Goal: Information Seeking & Learning: Learn about a topic

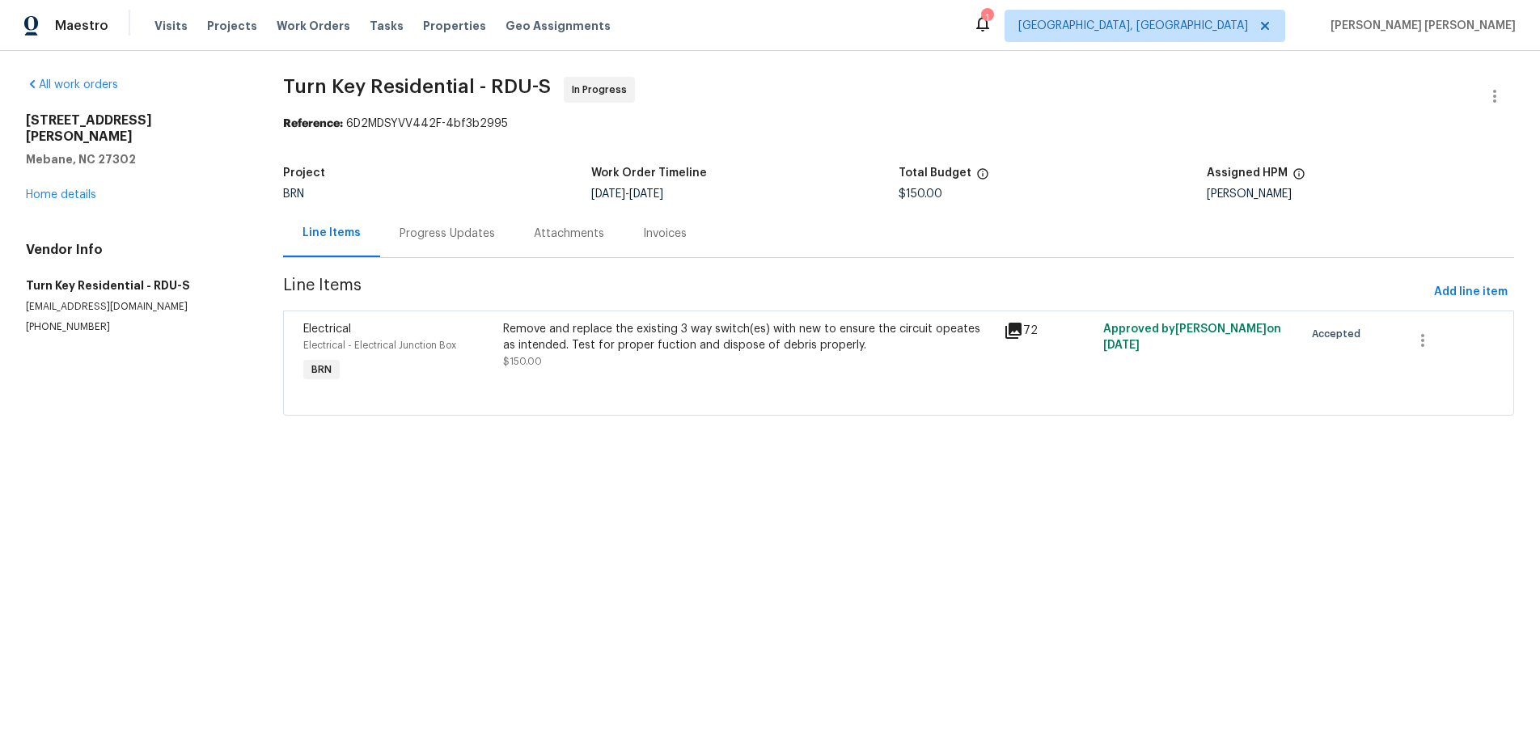
click at [1012, 332] on icon at bounding box center [1014, 331] width 16 height 16
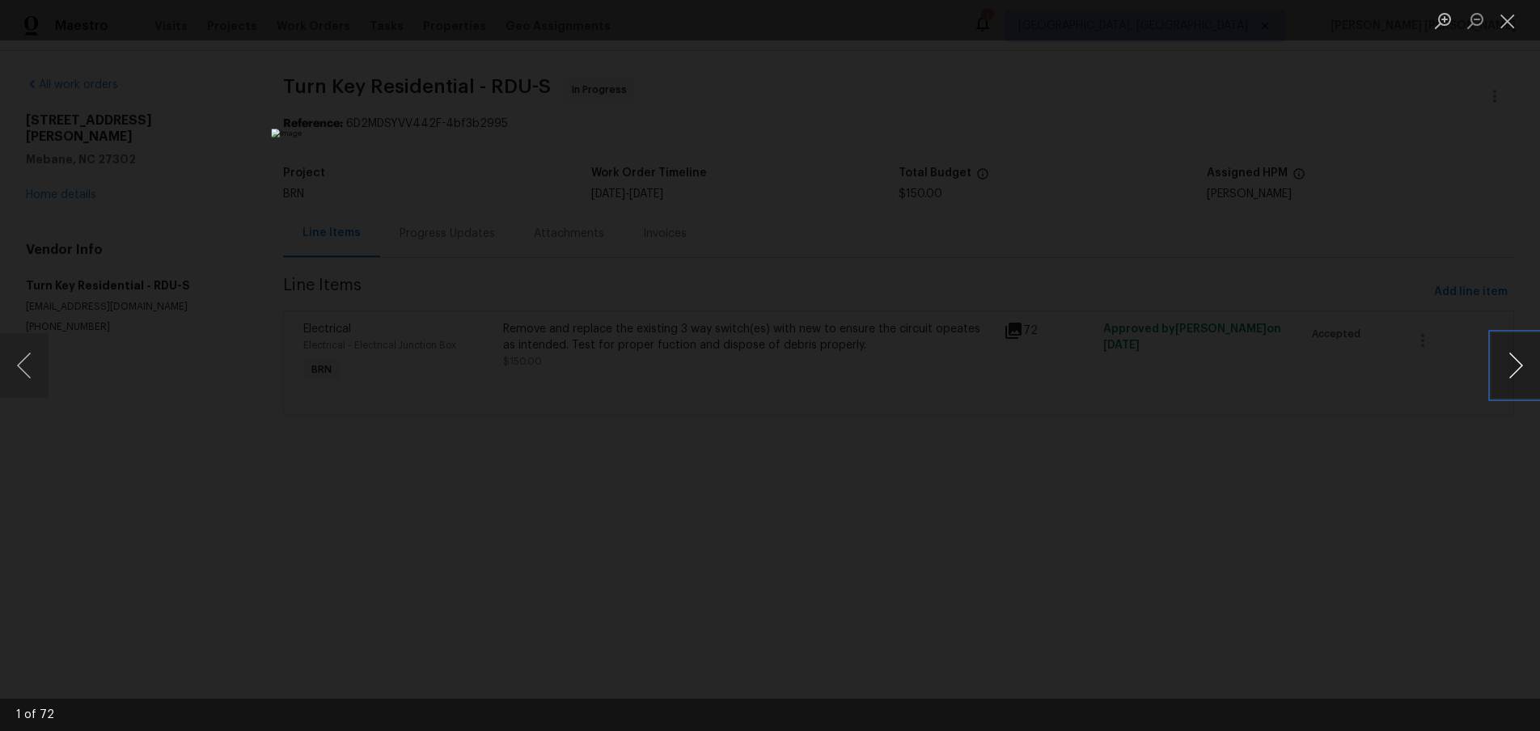
click at [1492, 375] on button "Next image" at bounding box center [1516, 365] width 49 height 65
click at [1498, 379] on button "Next image" at bounding box center [1516, 365] width 49 height 65
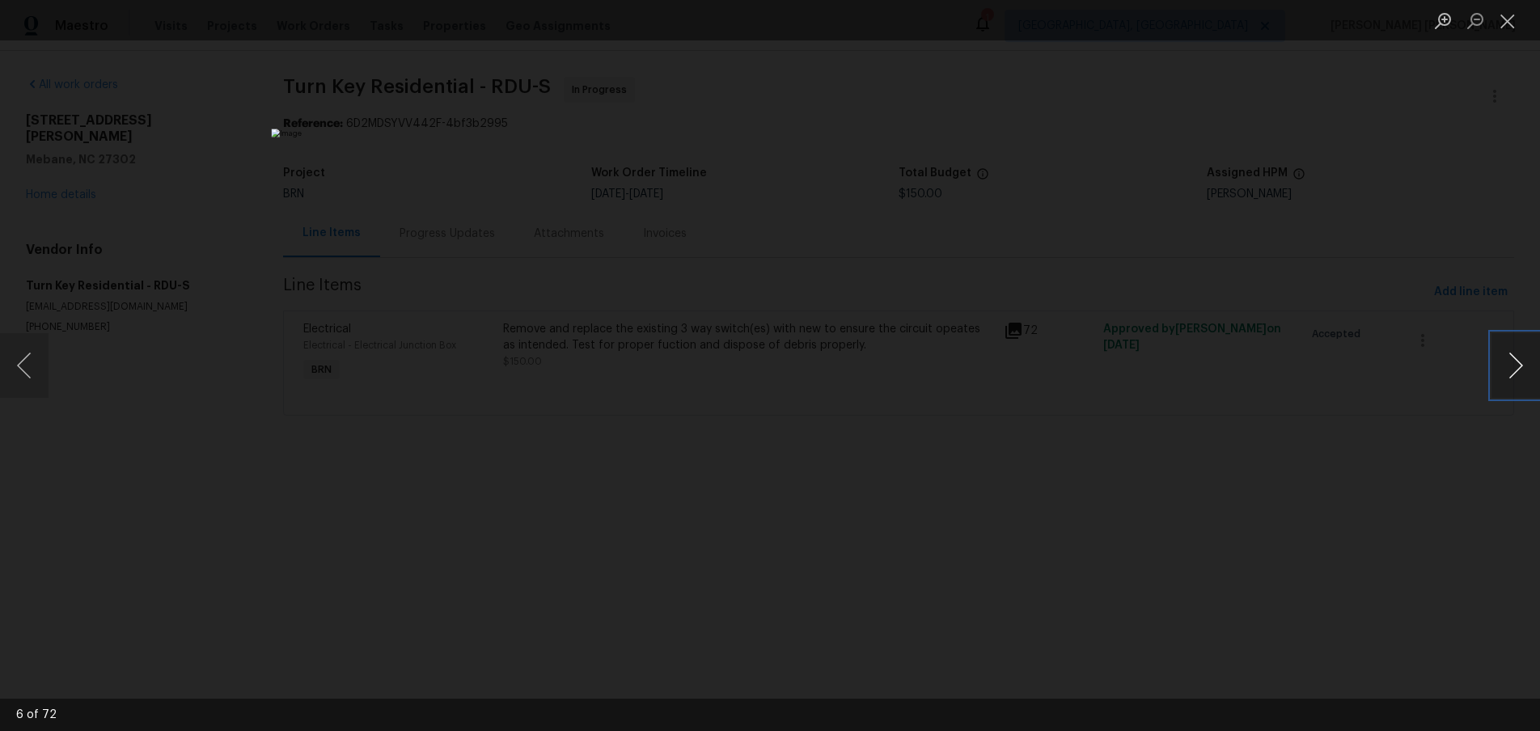
click at [1498, 379] on button "Next image" at bounding box center [1516, 365] width 49 height 65
drag, startPoint x: 11, startPoint y: 378, endPoint x: 171, endPoint y: 381, distance: 159.4
click at [11, 378] on button "Previous image" at bounding box center [24, 365] width 49 height 65
click at [1522, 378] on button "Next image" at bounding box center [1516, 365] width 49 height 65
click at [1518, 377] on button "Next image" at bounding box center [1516, 365] width 49 height 65
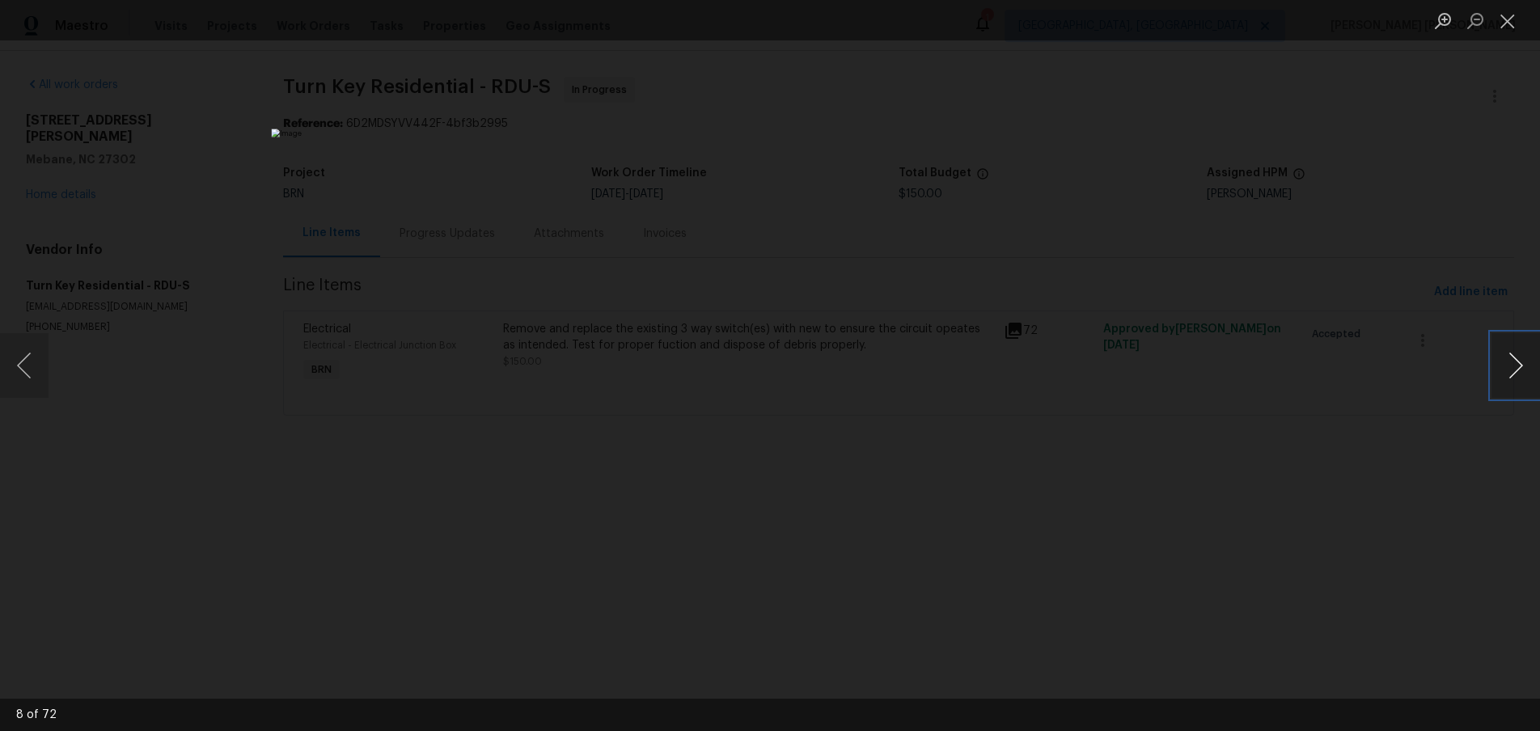
click at [1509, 379] on button "Next image" at bounding box center [1516, 365] width 49 height 65
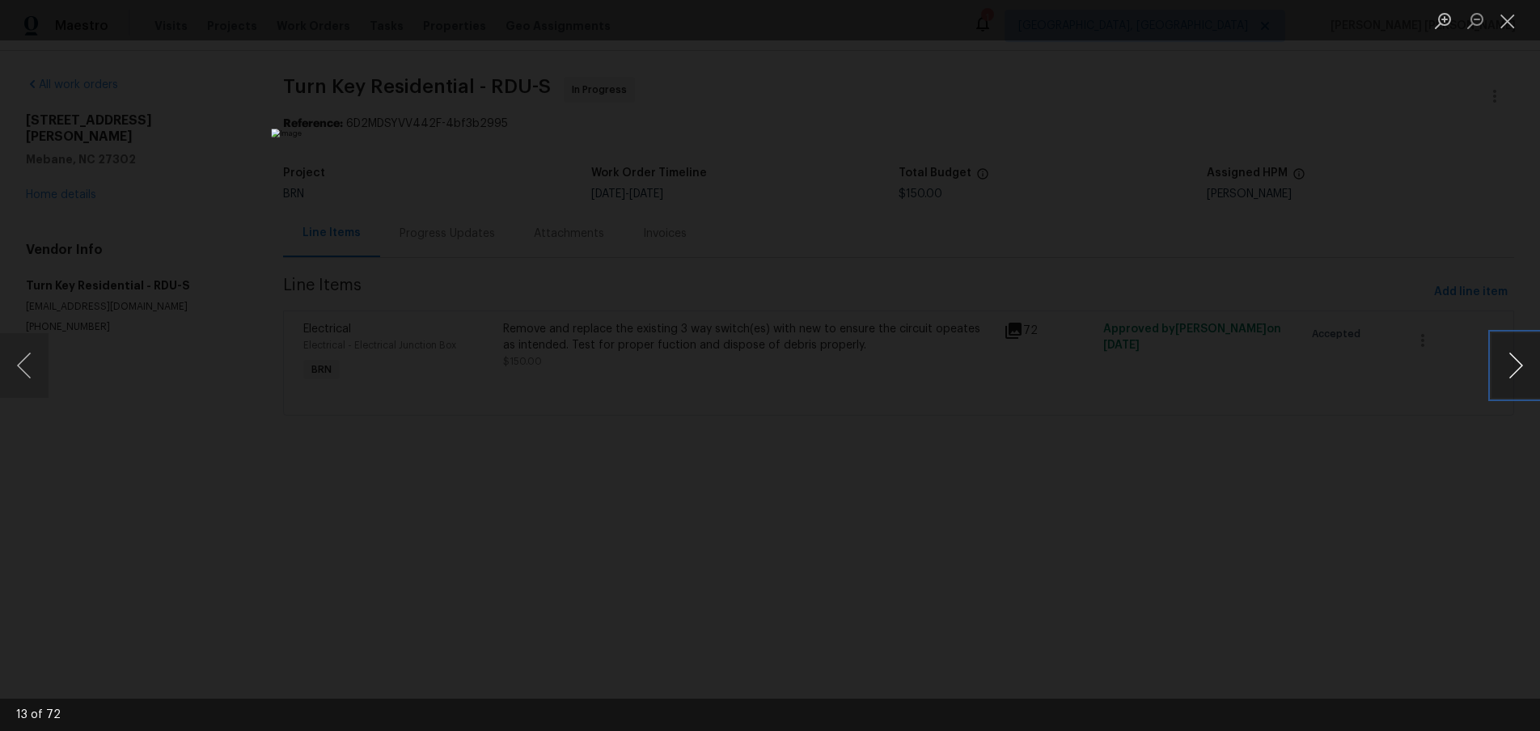
click at [1509, 379] on button "Next image" at bounding box center [1516, 365] width 49 height 65
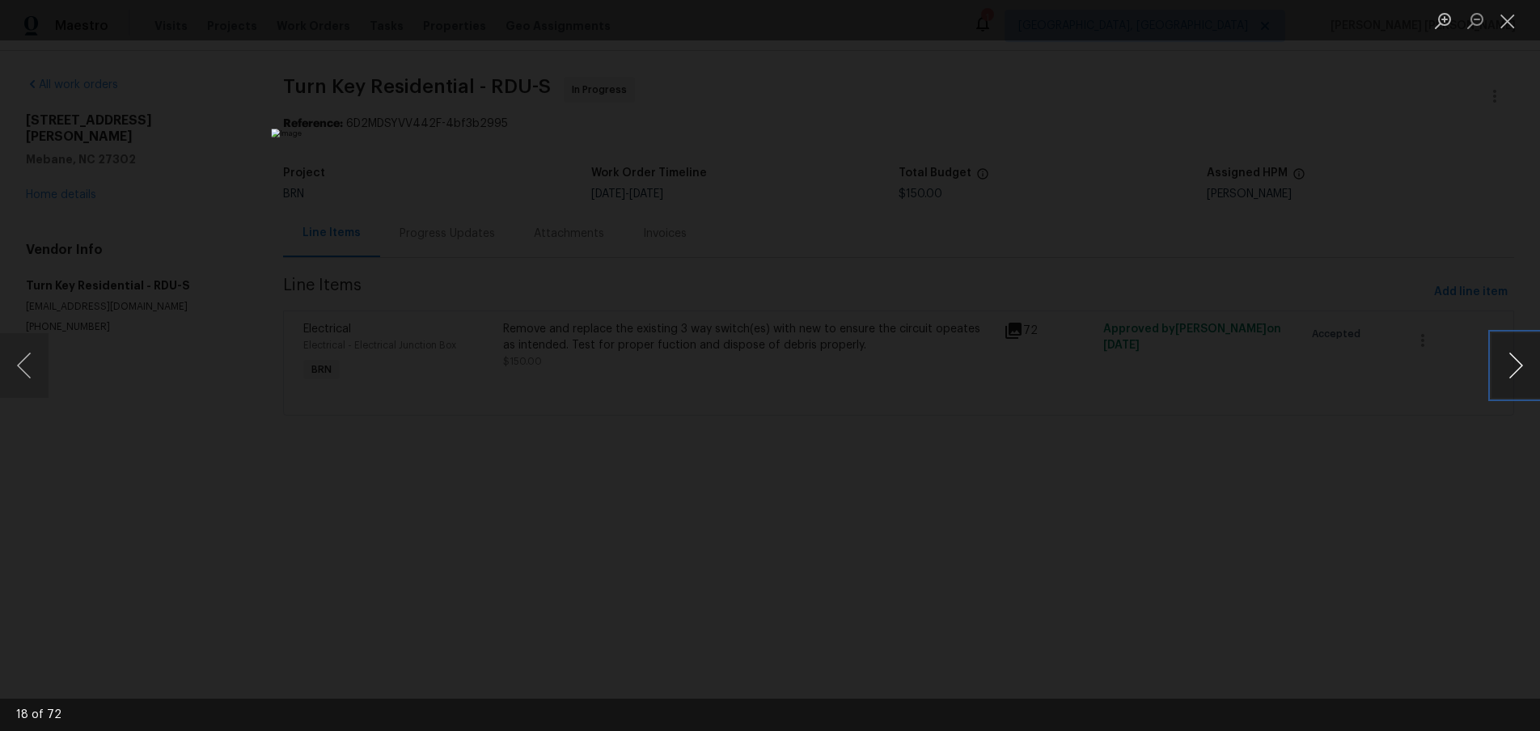
click at [1509, 379] on button "Next image" at bounding box center [1516, 365] width 49 height 65
click at [1518, 375] on button "Next image" at bounding box center [1516, 365] width 49 height 65
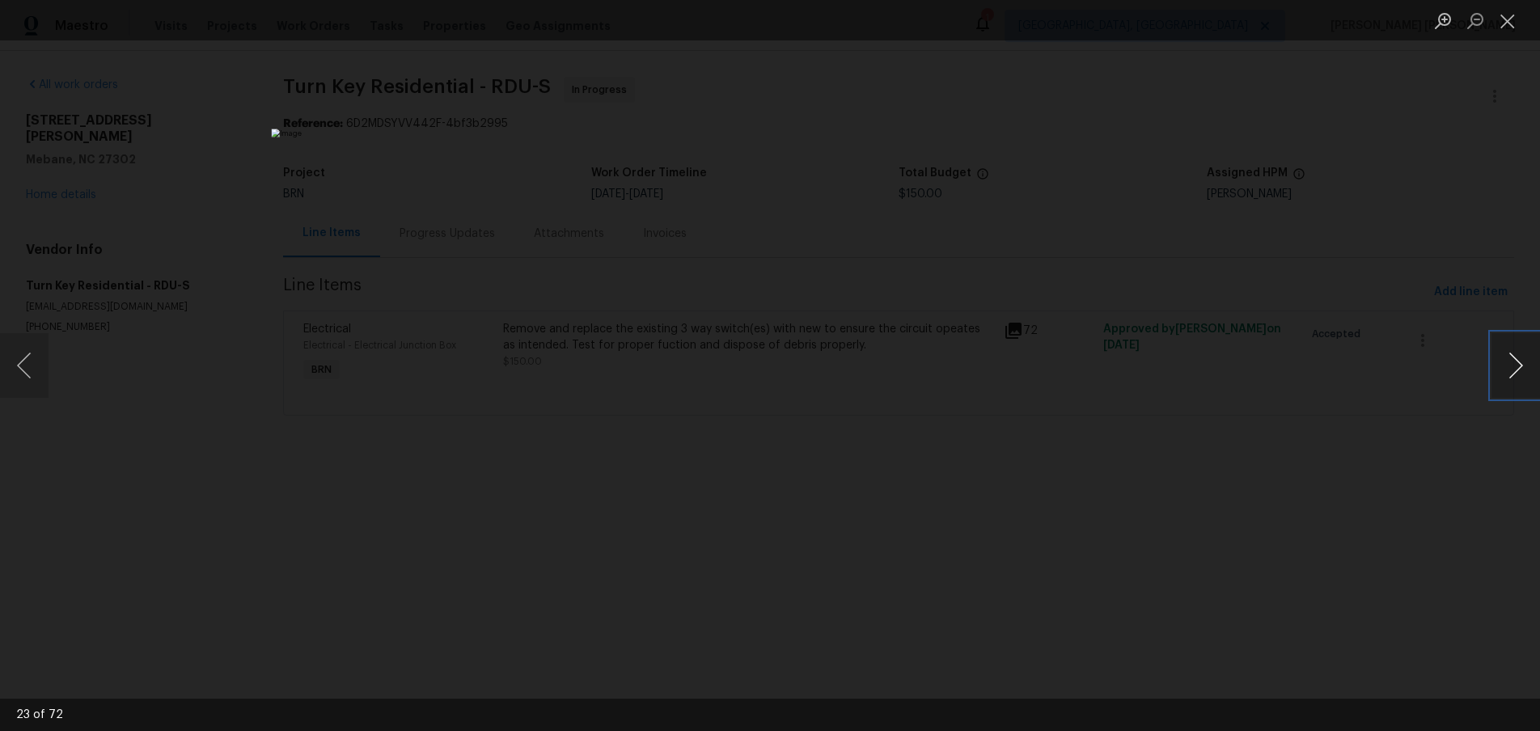
click at [1518, 375] on button "Next image" at bounding box center [1516, 365] width 49 height 65
click at [1505, 380] on button "Next image" at bounding box center [1516, 365] width 49 height 65
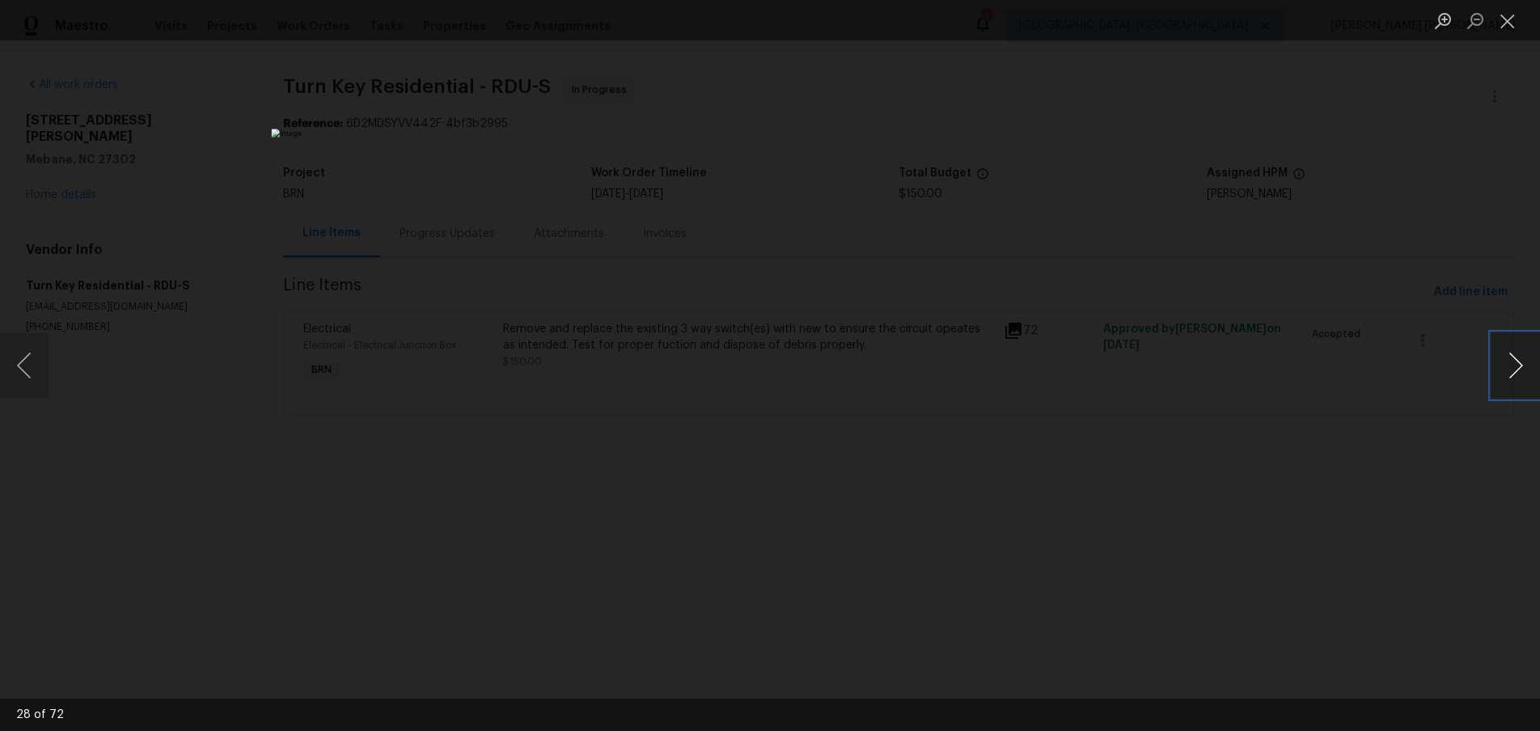
click at [1505, 380] on button "Next image" at bounding box center [1516, 365] width 49 height 65
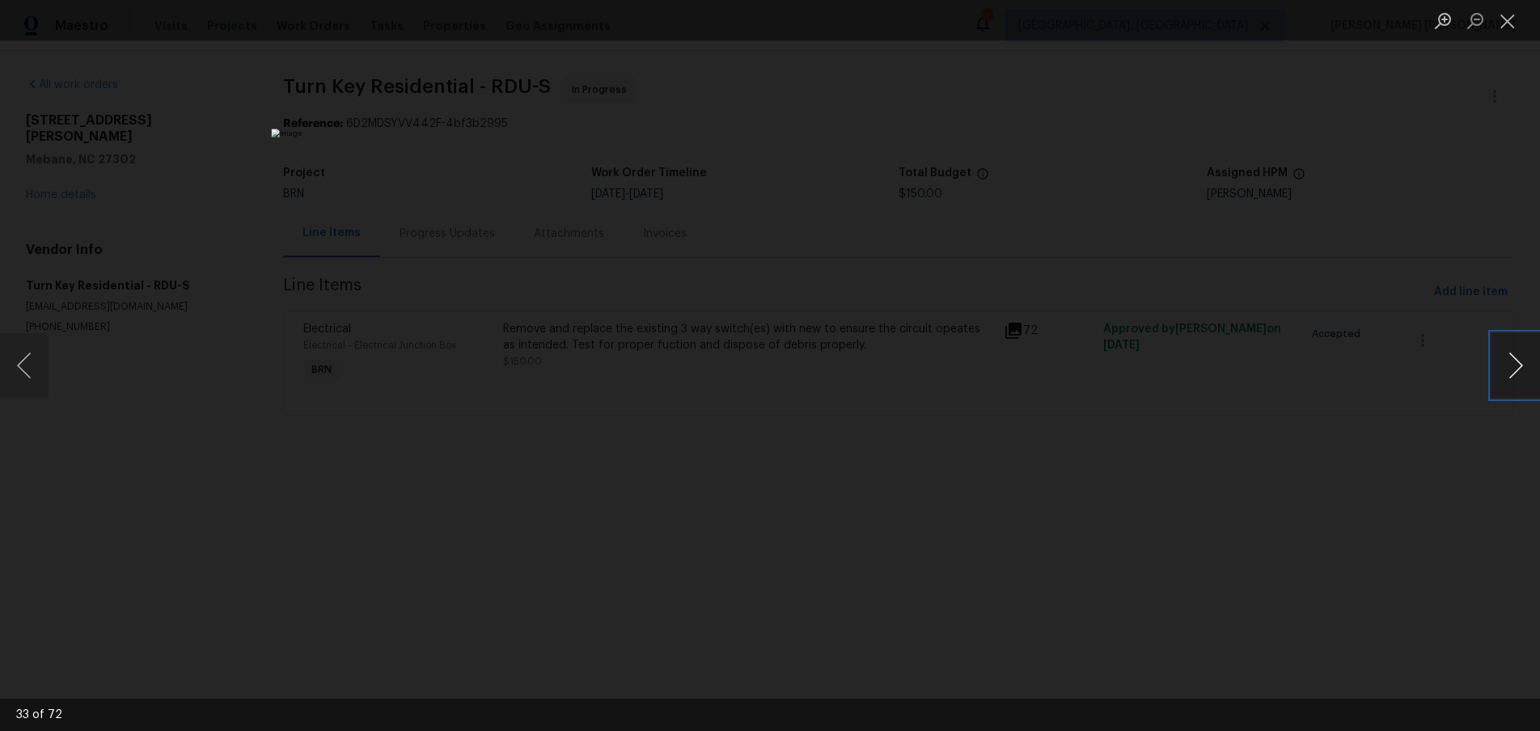
click at [1505, 380] on button "Next image" at bounding box center [1516, 365] width 49 height 65
click at [1503, 377] on button "Next image" at bounding box center [1516, 365] width 49 height 65
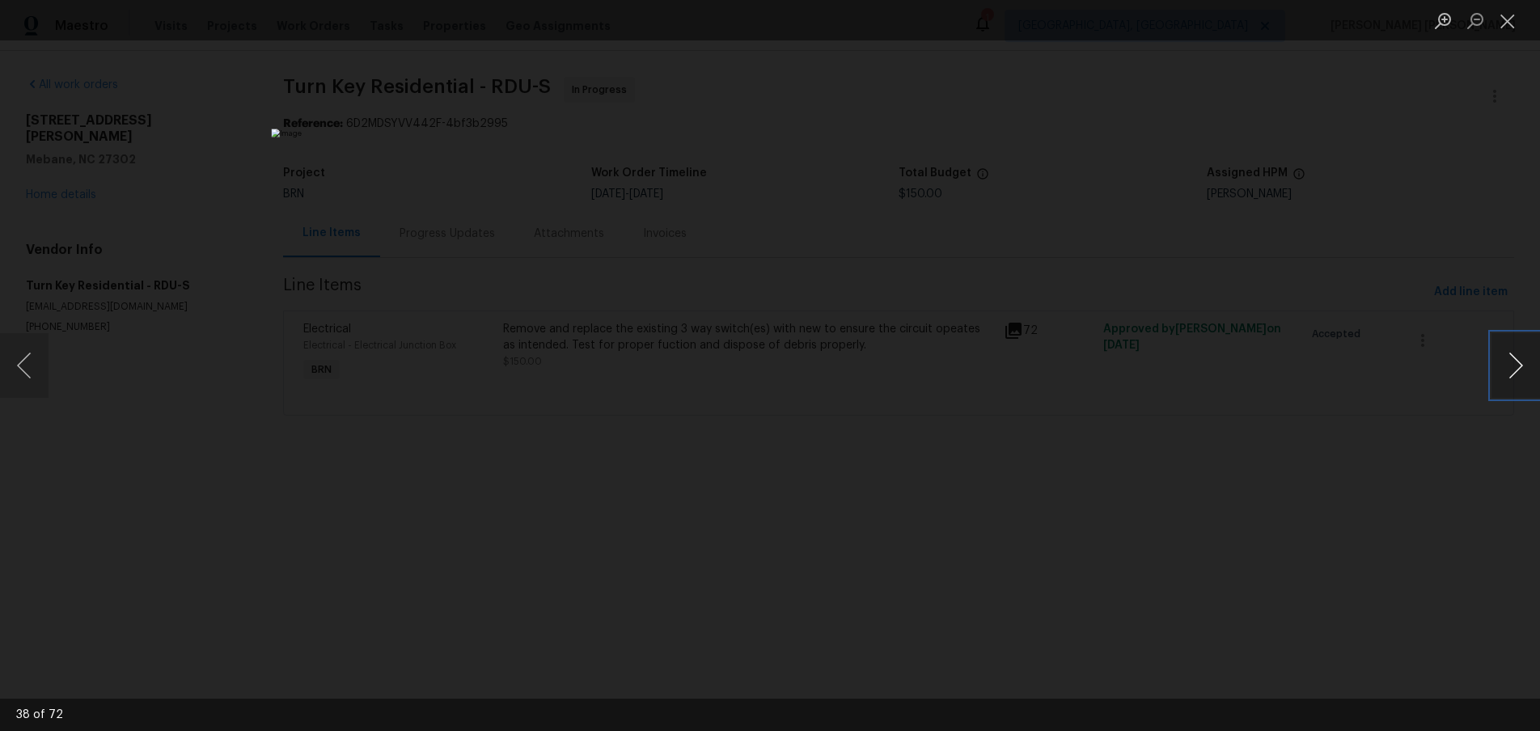
click at [1503, 377] on button "Next image" at bounding box center [1516, 365] width 49 height 65
drag, startPoint x: 1299, startPoint y: 548, endPoint x: 1287, endPoint y: 524, distance: 27.1
click at [1294, 544] on div "Lightbox" at bounding box center [770, 365] width 1540 height 731
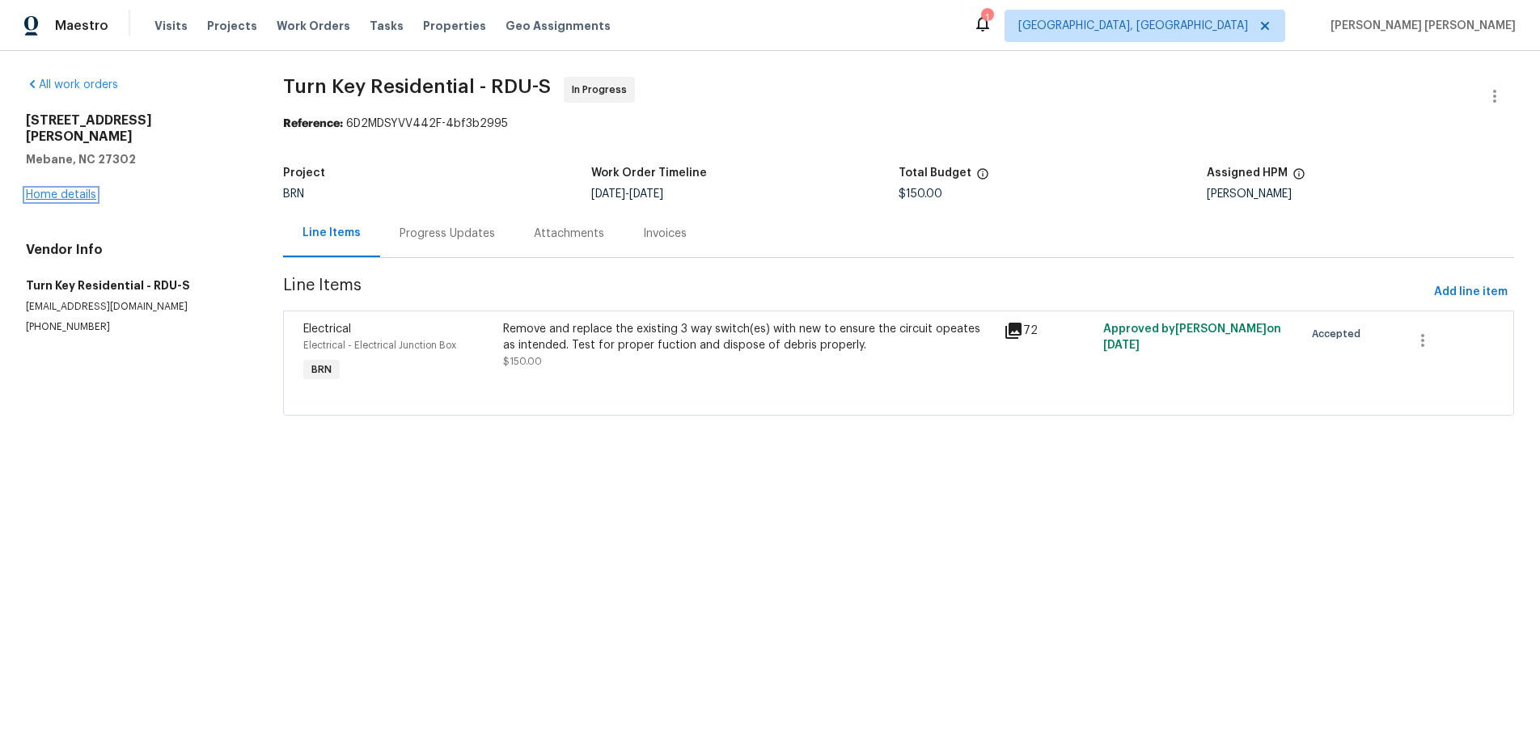
click at [74, 189] on link "Home details" at bounding box center [61, 194] width 70 height 11
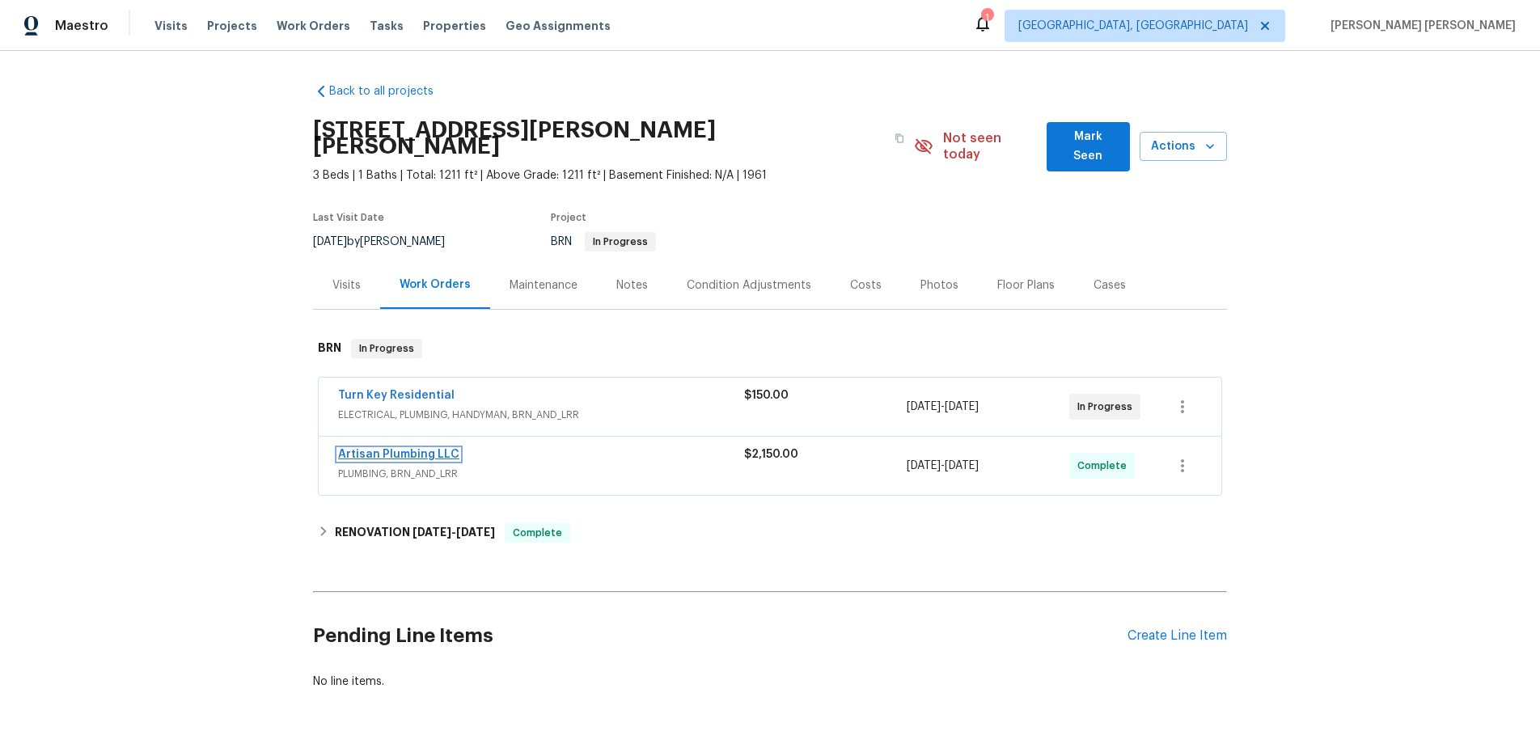
click at [409, 449] on link "Artisan Plumbing LLC" at bounding box center [398, 454] width 121 height 11
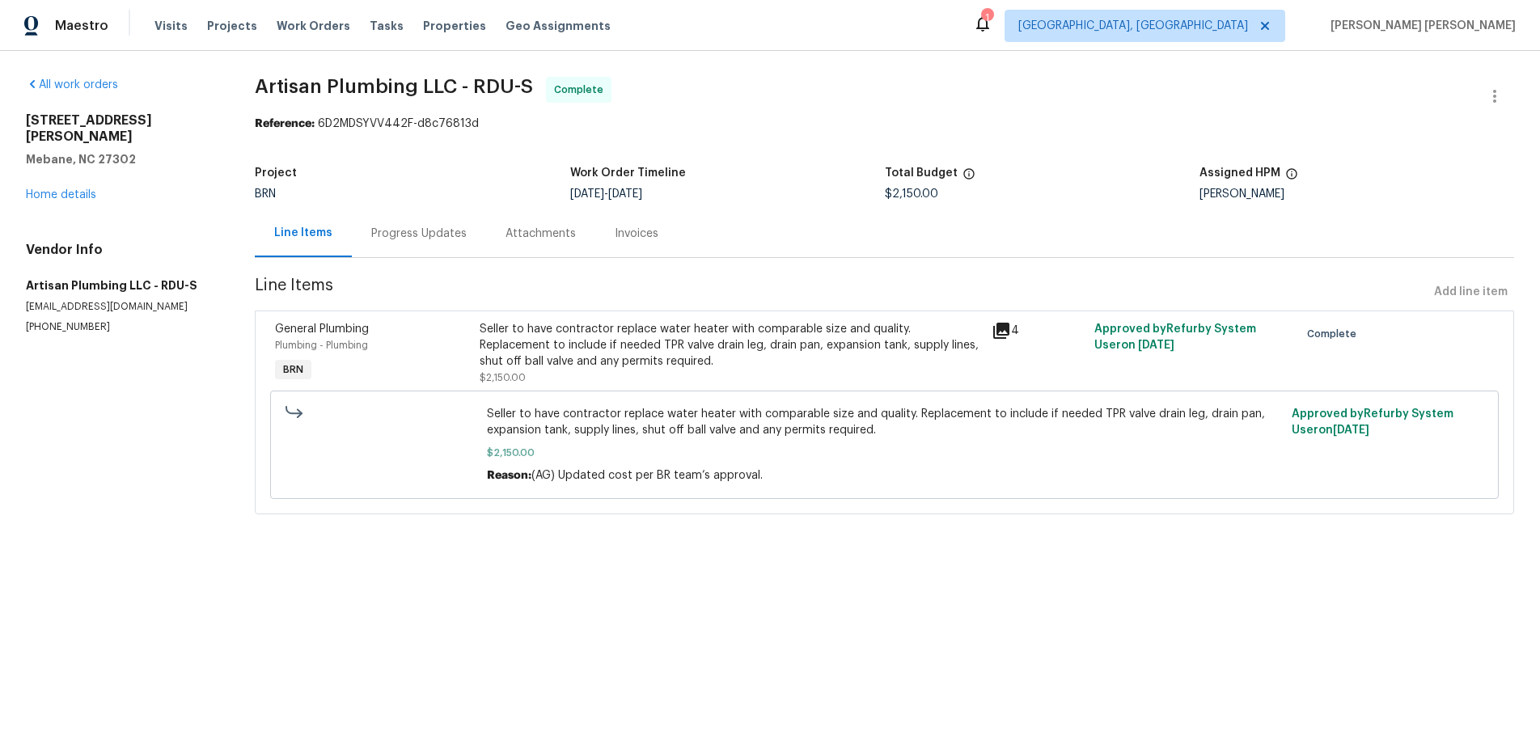
click at [999, 331] on icon at bounding box center [1001, 331] width 16 height 16
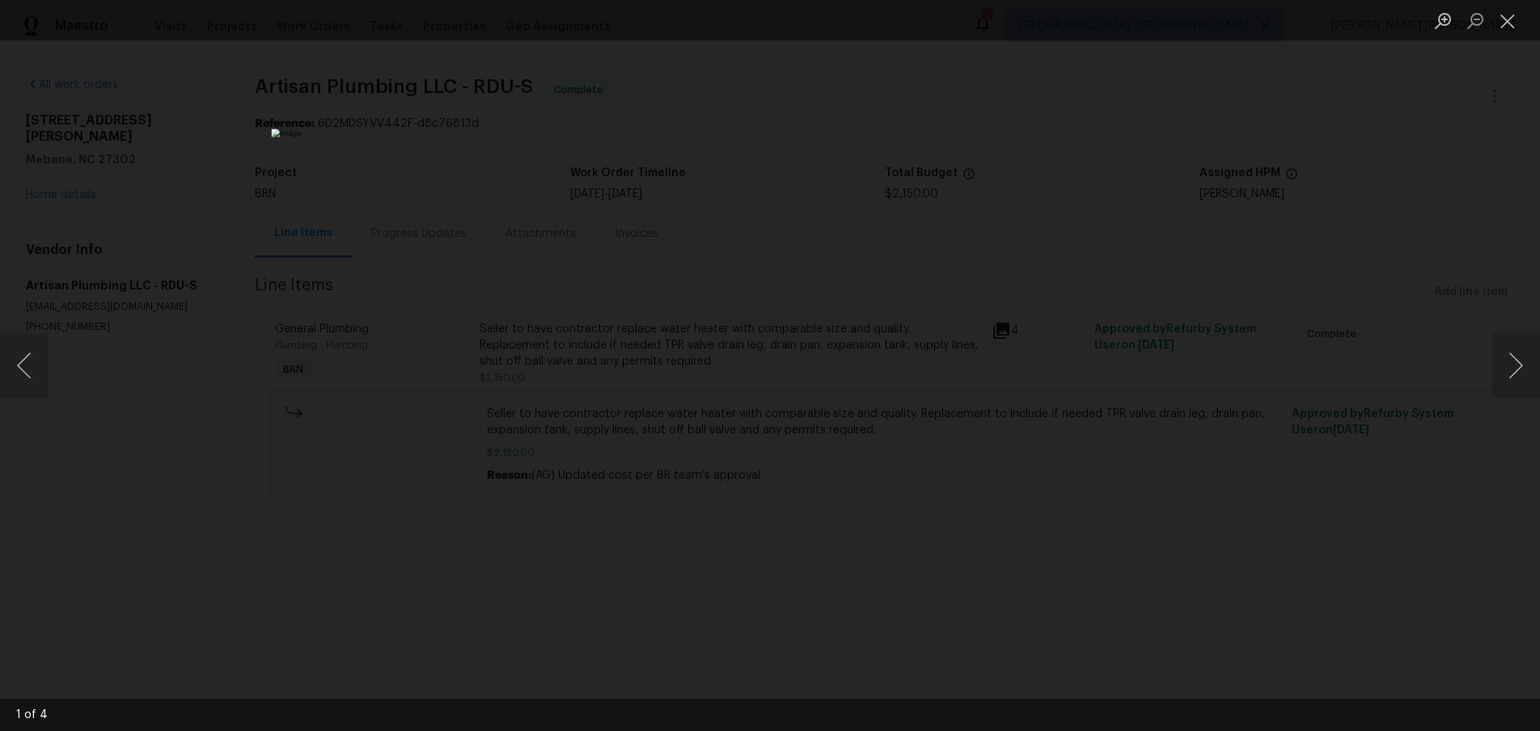
click at [1382, 399] on div "Lightbox" at bounding box center [770, 365] width 1540 height 731
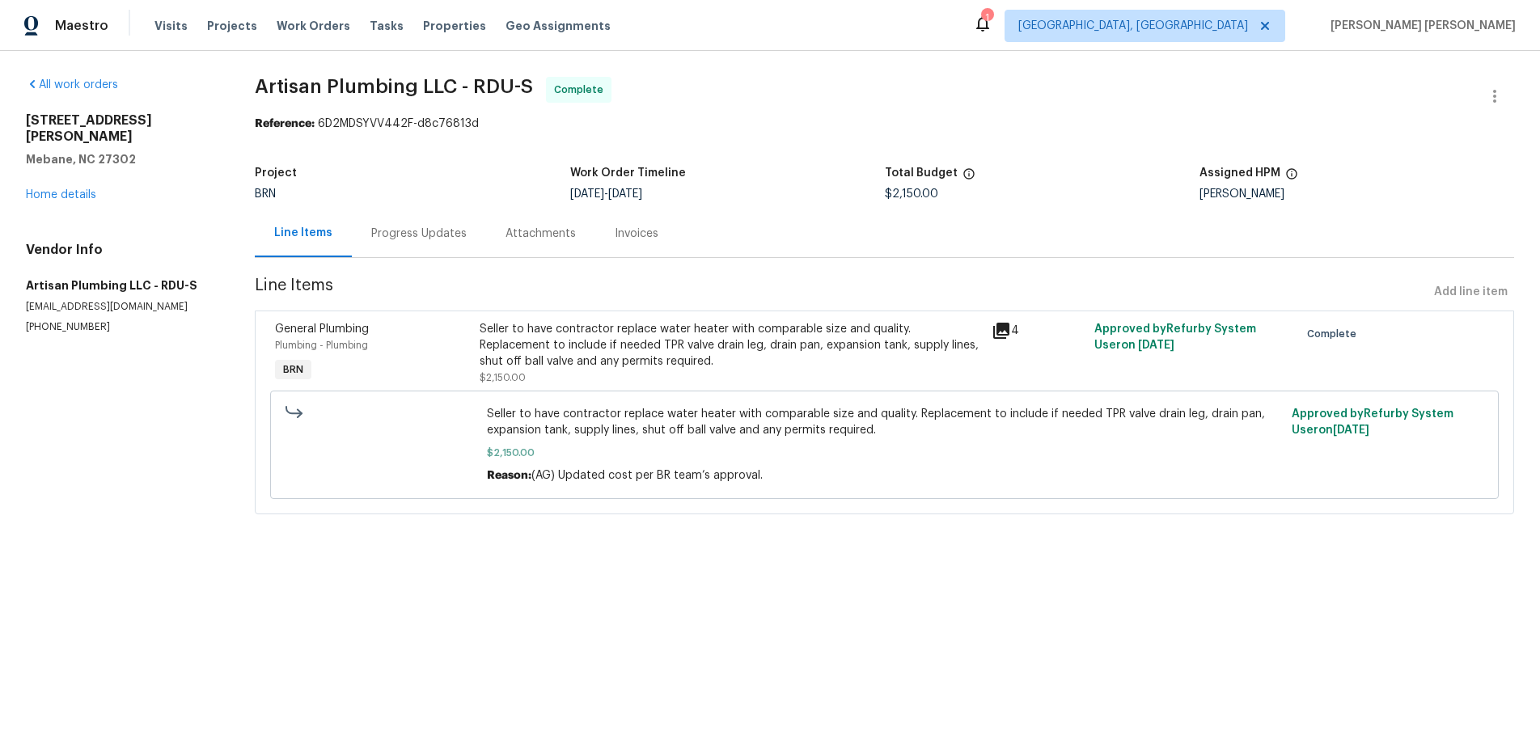
click at [420, 236] on div "Progress Updates" at bounding box center [418, 234] width 95 height 16
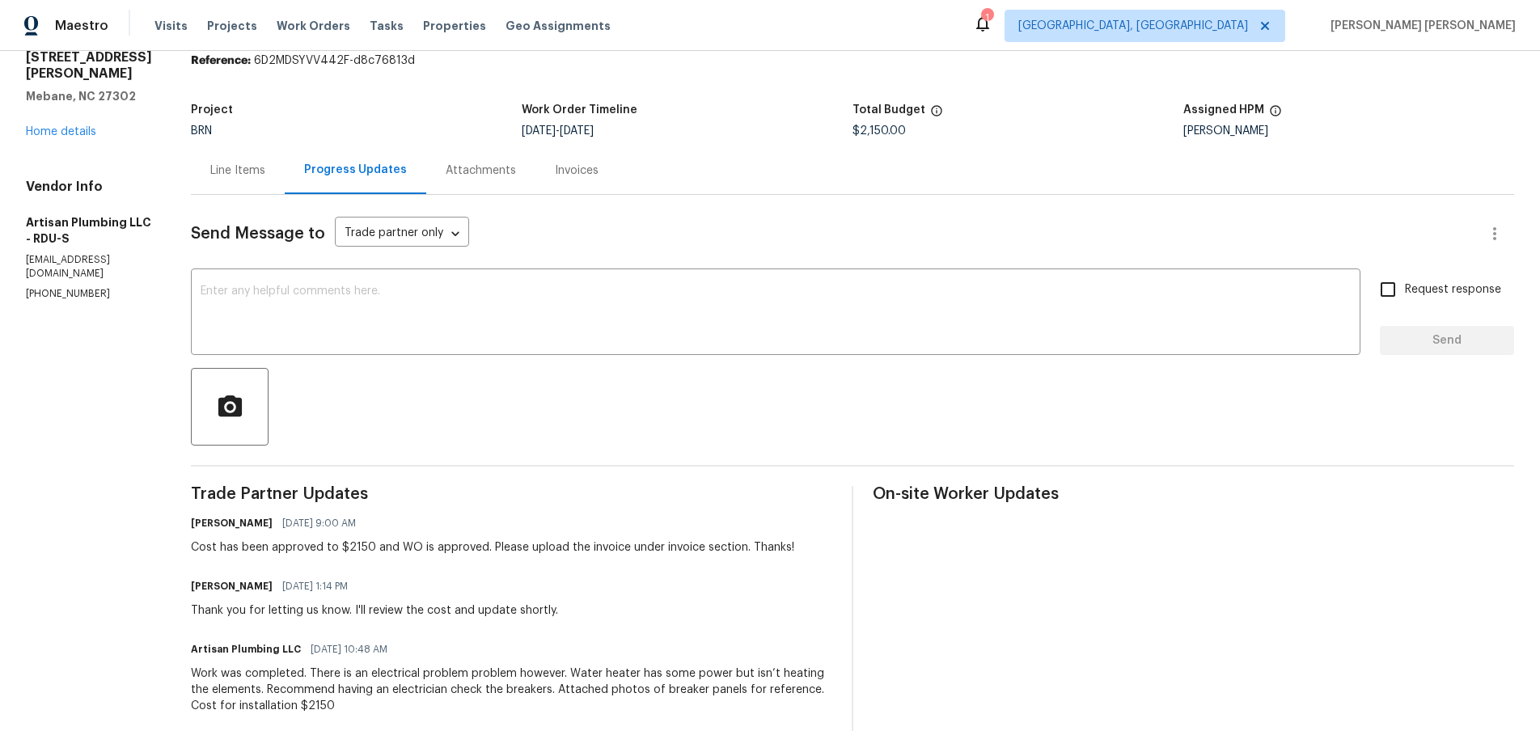
scroll to position [62, 0]
click at [74, 127] on link "Home details" at bounding box center [61, 132] width 70 height 11
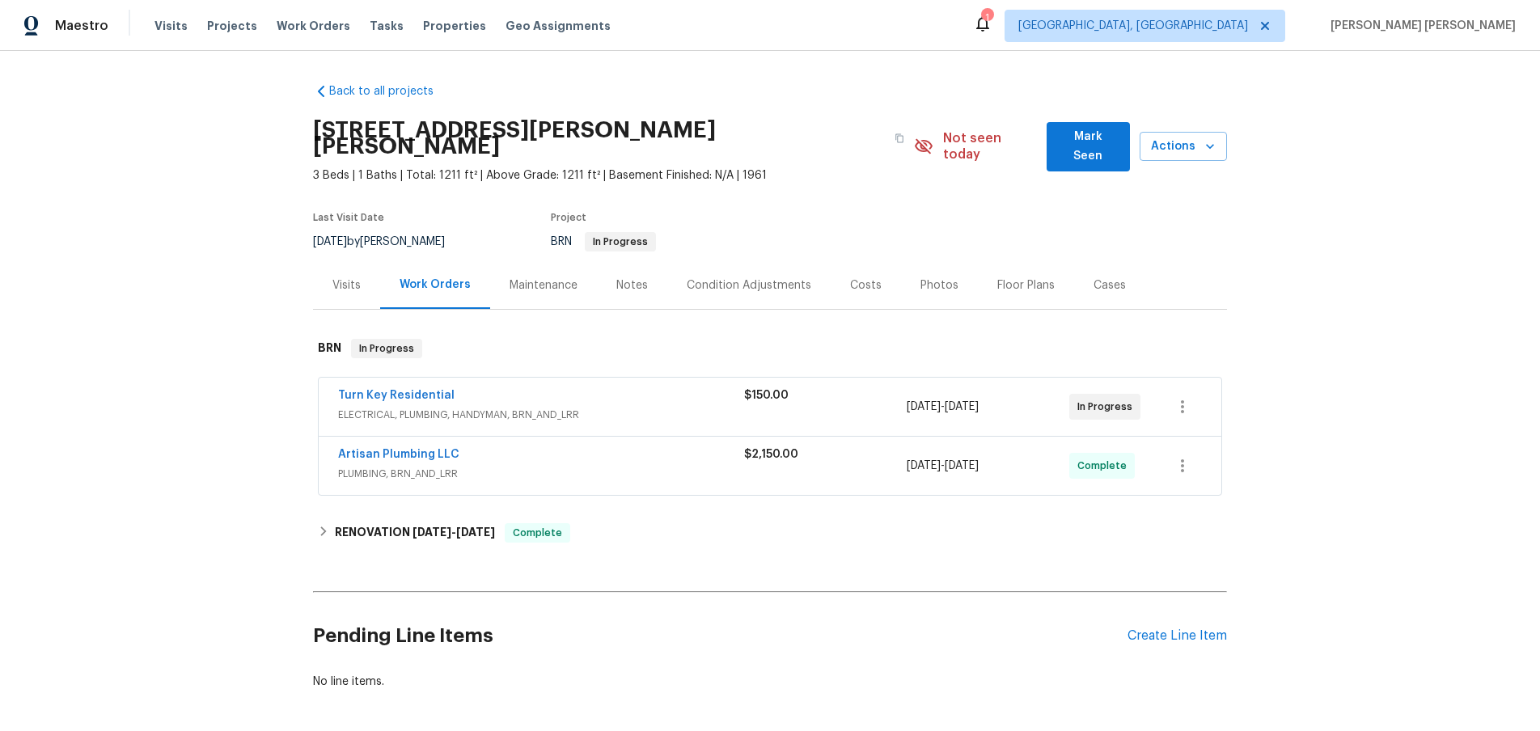
click at [675, 387] on div "Turn Key Residential" at bounding box center [541, 396] width 406 height 19
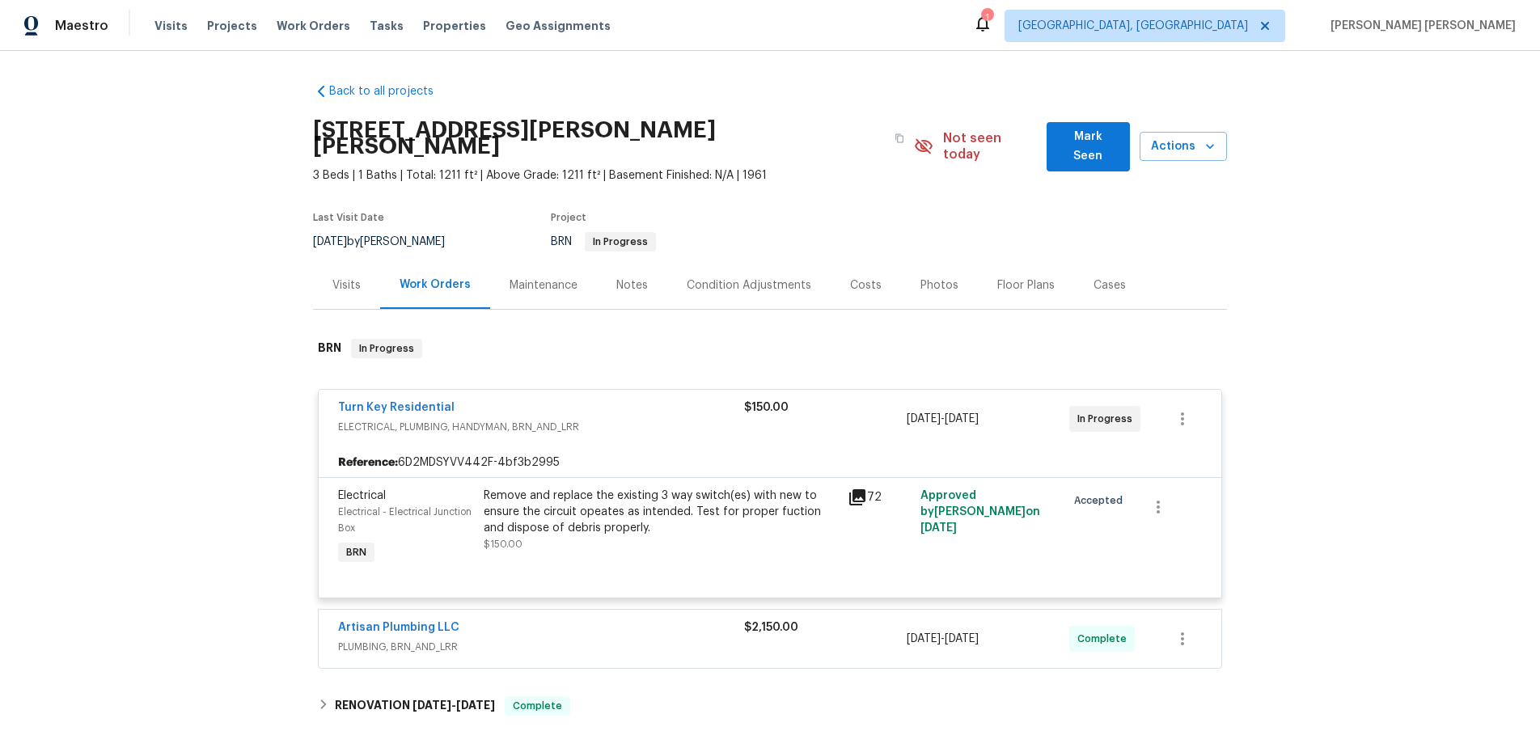
click at [615, 494] on div "Remove and replace the existing 3 way switch(es) with new to ensure the circuit…" at bounding box center [661, 512] width 354 height 49
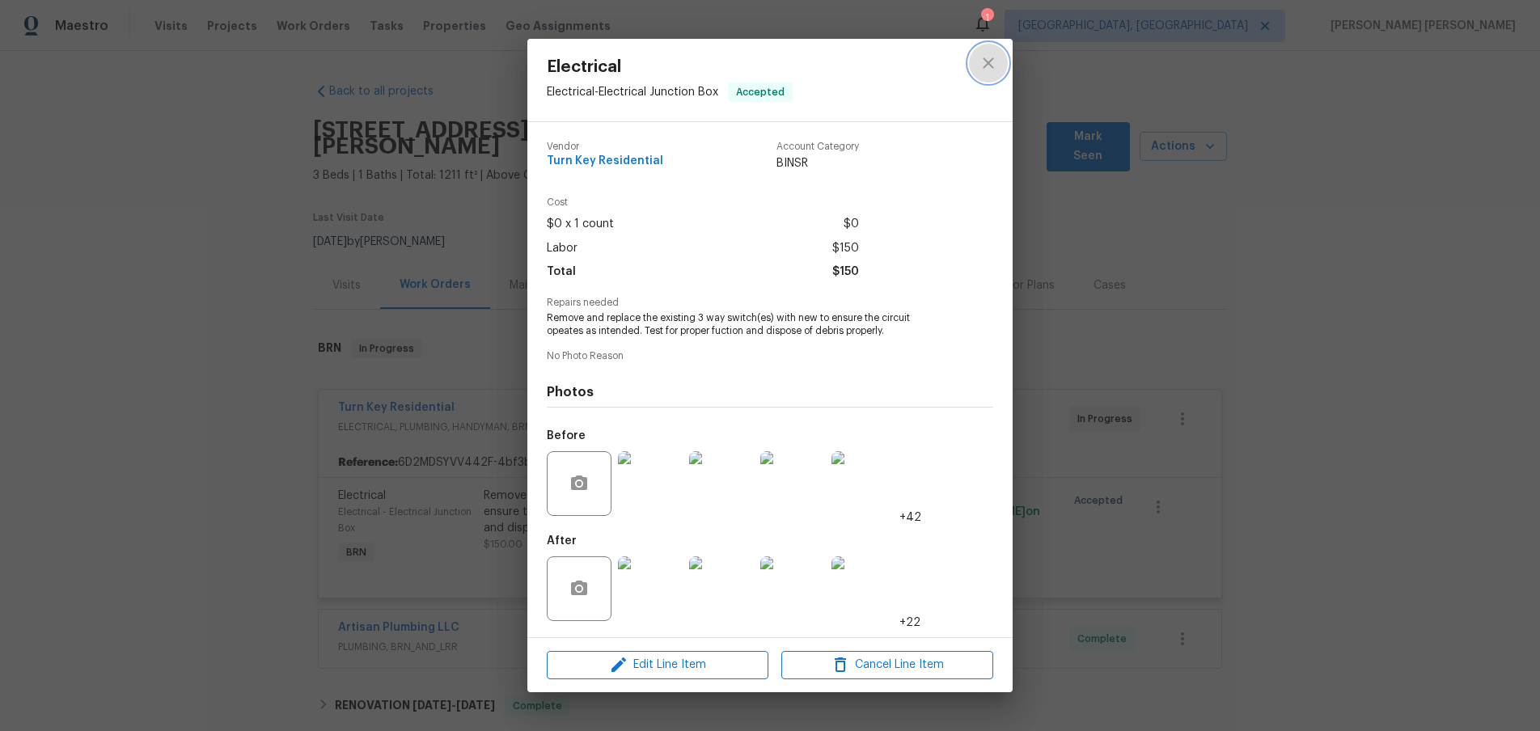
click at [990, 60] on icon "close" at bounding box center [988, 62] width 19 height 19
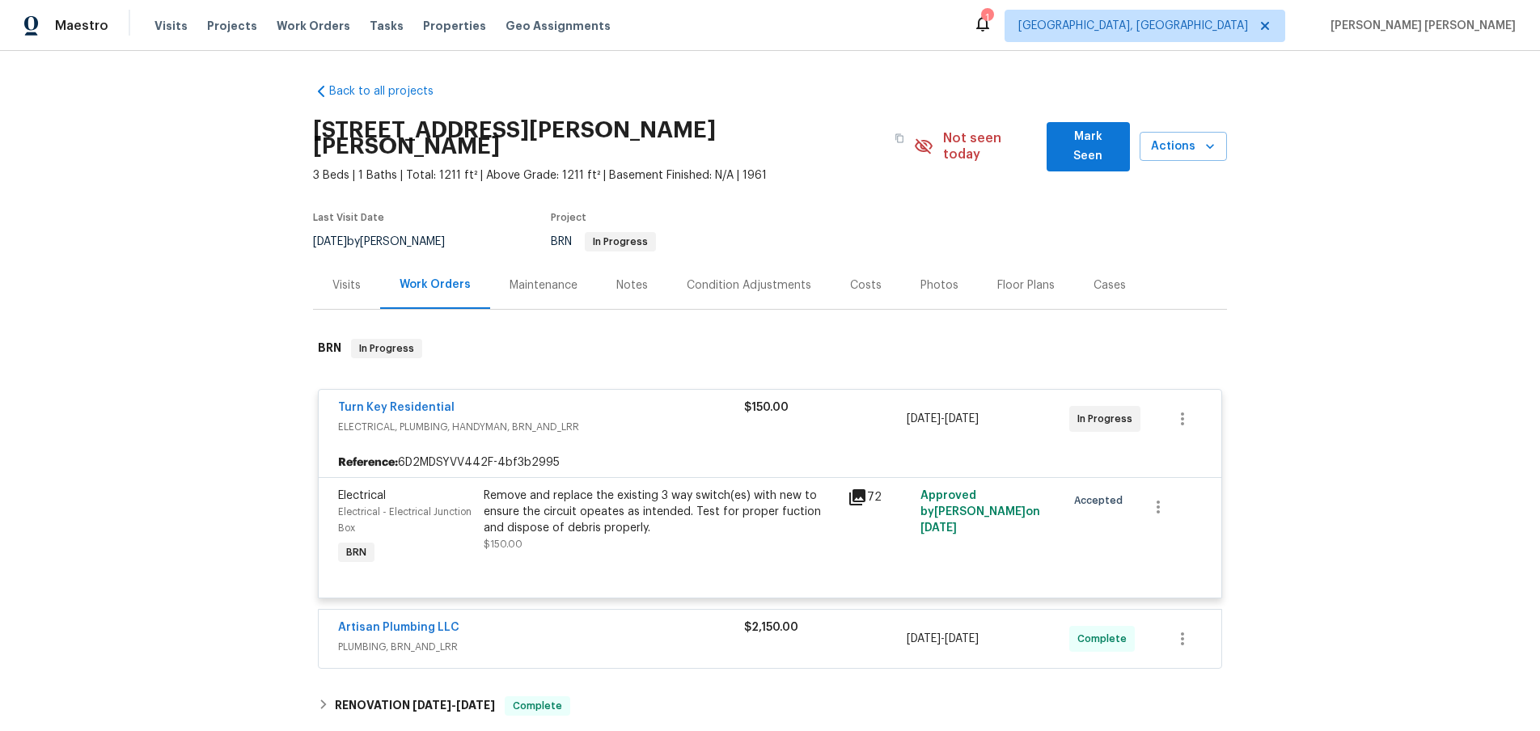
click at [376, 400] on span "Turn Key Residential" at bounding box center [396, 408] width 116 height 16
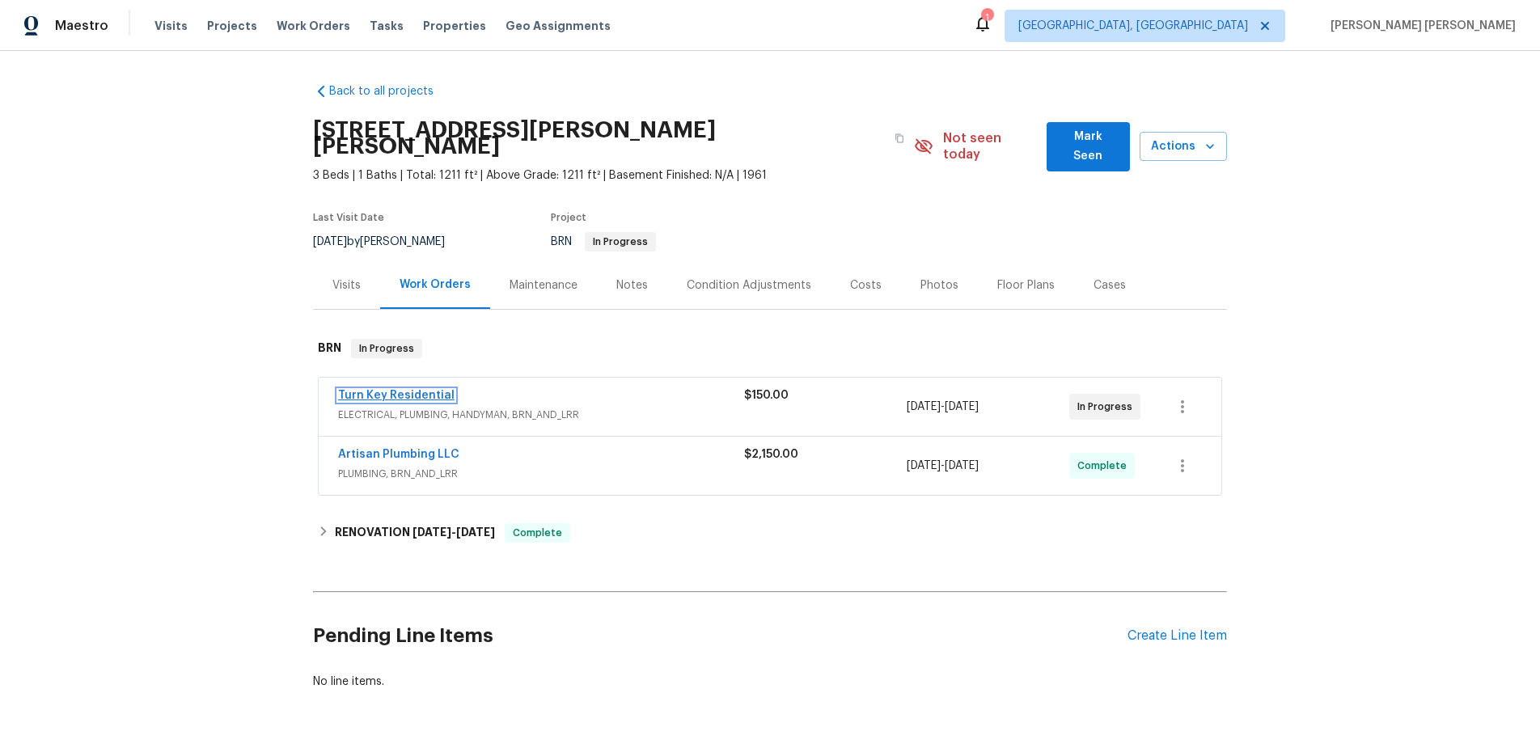
click at [405, 390] on link "Turn Key Residential" at bounding box center [396, 395] width 116 height 11
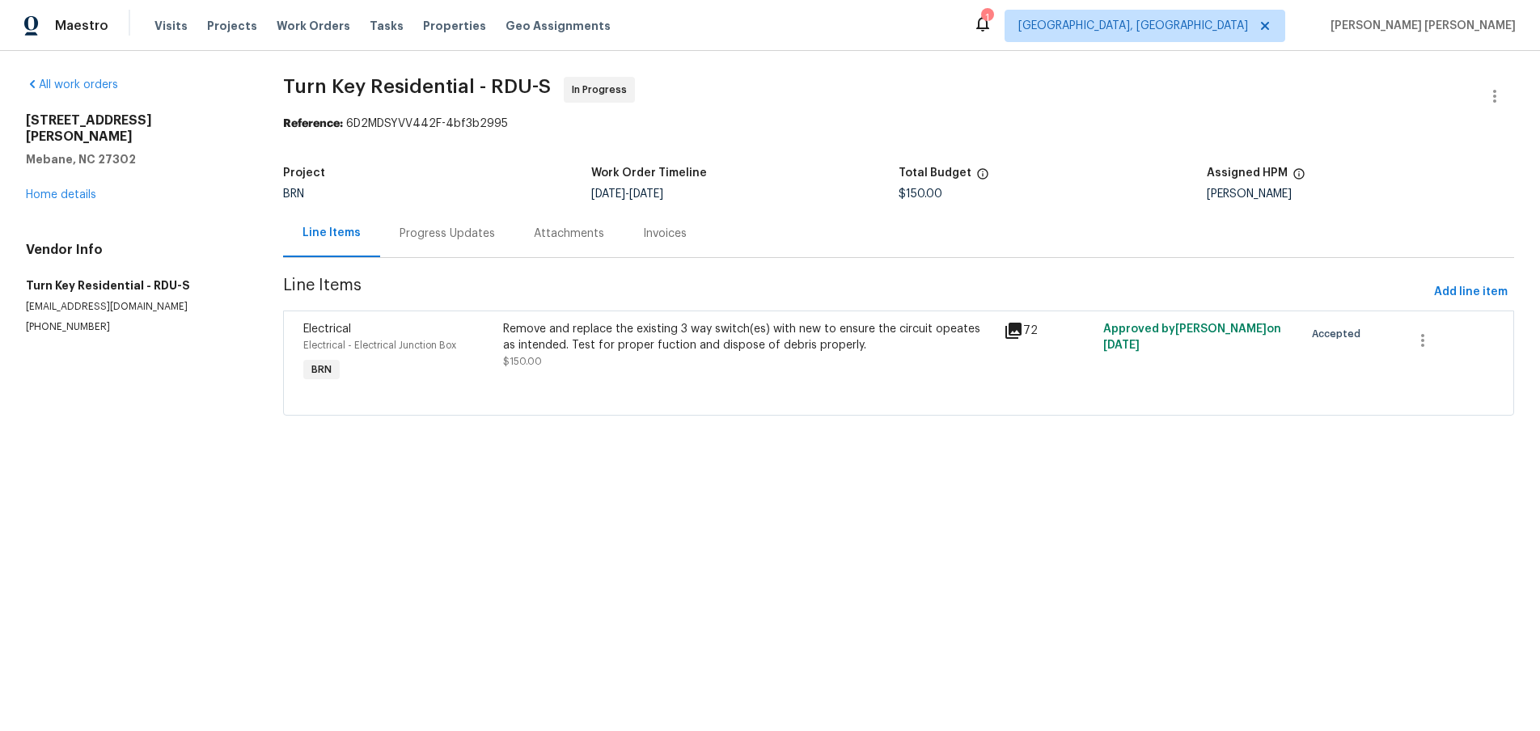
click at [452, 232] on div "Progress Updates" at bounding box center [447, 234] width 95 height 16
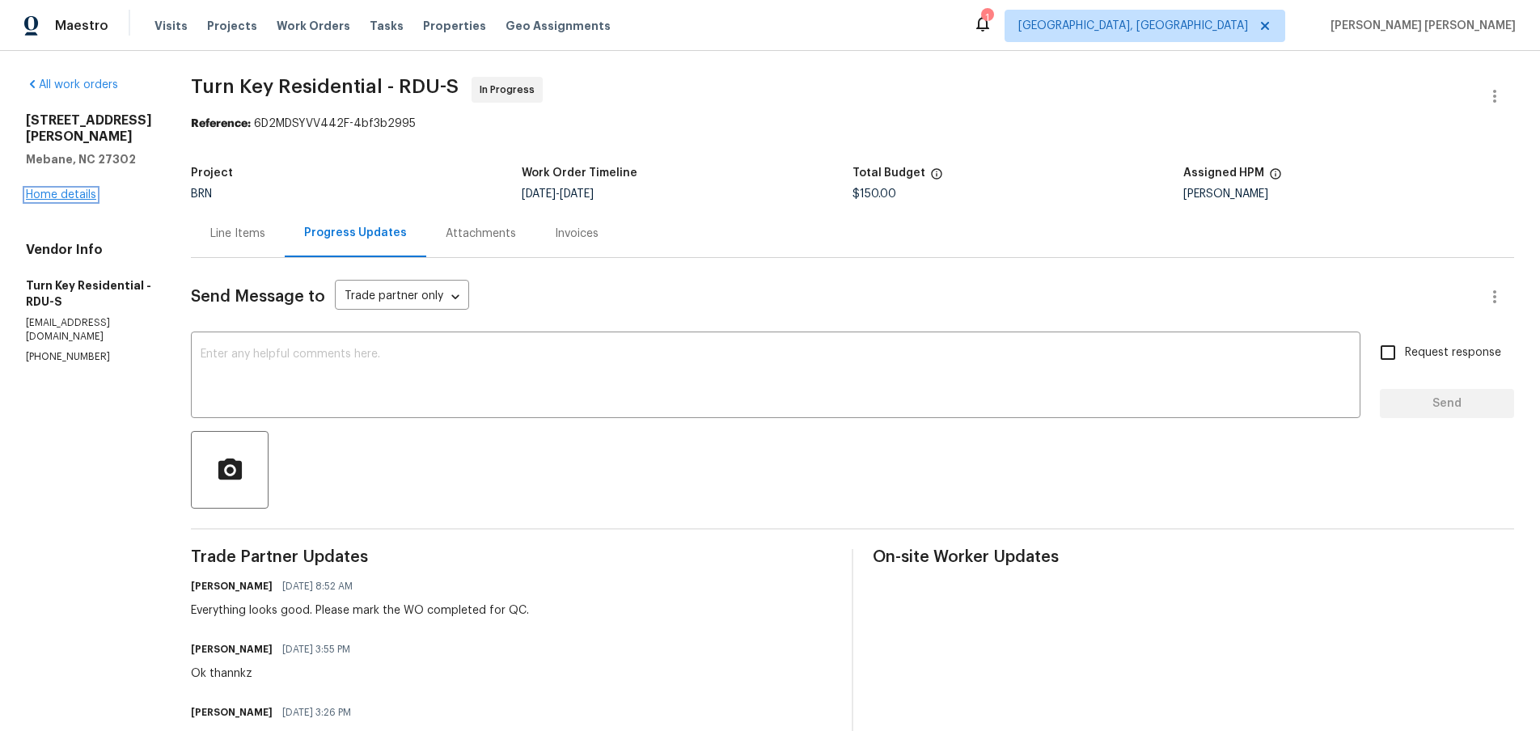
click at [67, 189] on link "Home details" at bounding box center [61, 194] width 70 height 11
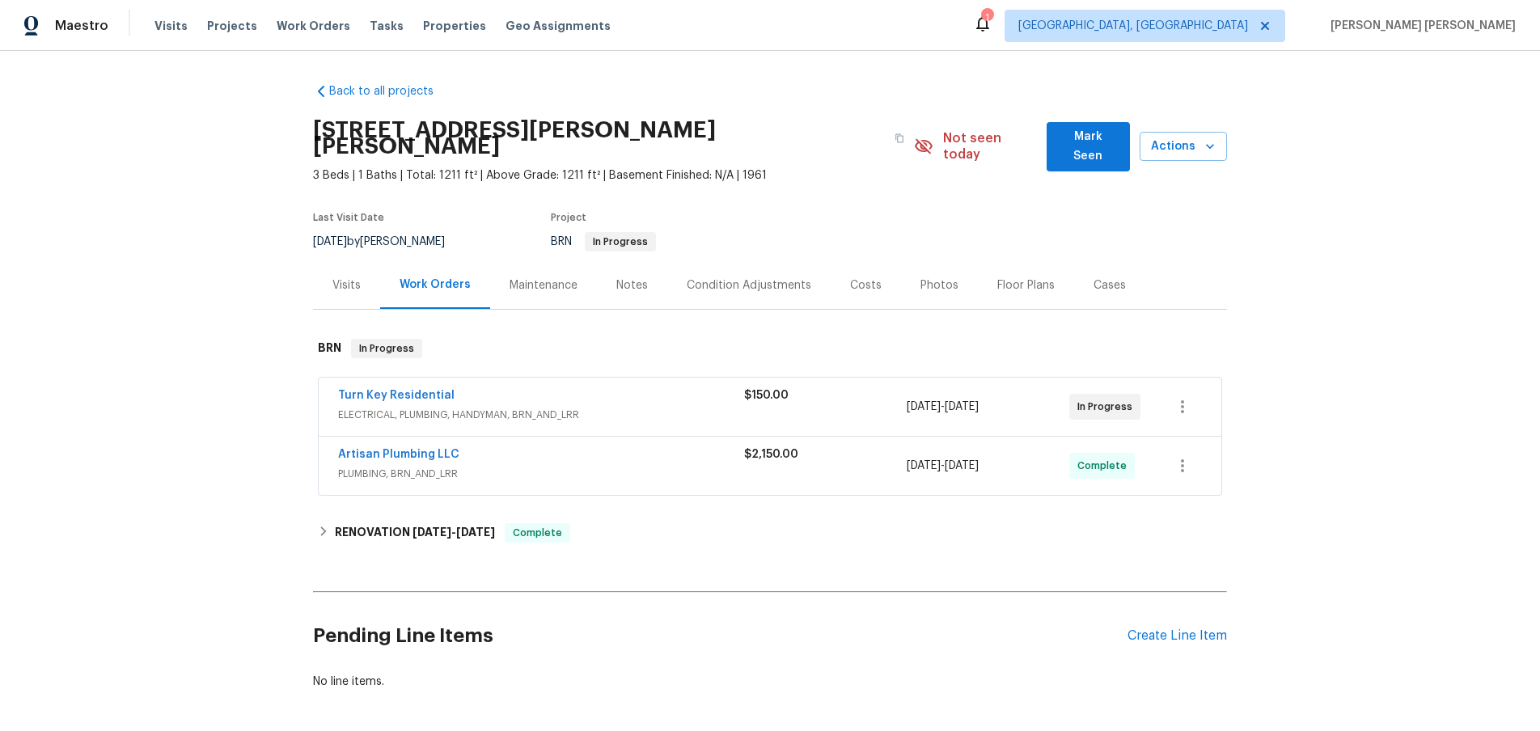
click at [351, 277] on div "Visits" at bounding box center [346, 285] width 28 height 16
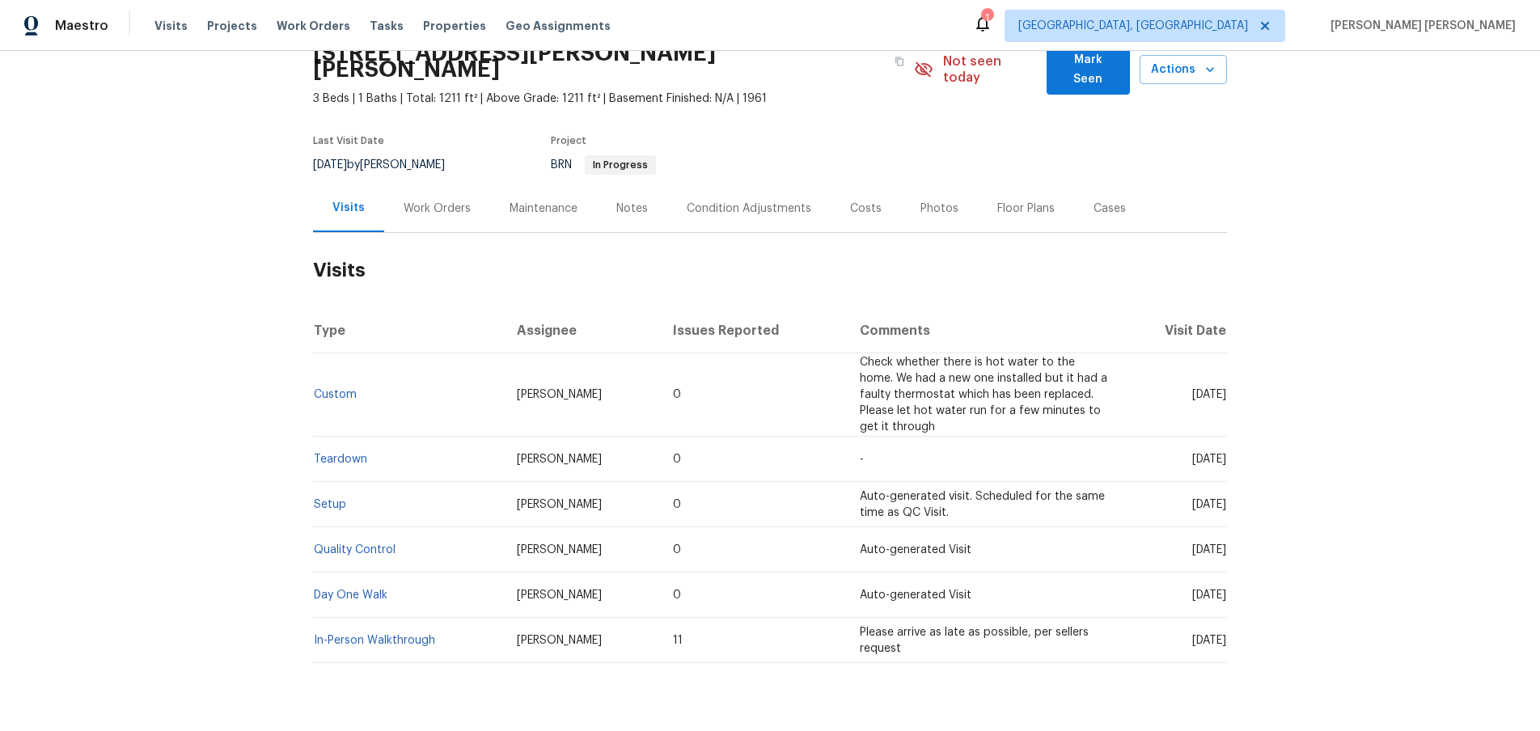
scroll to position [103, 0]
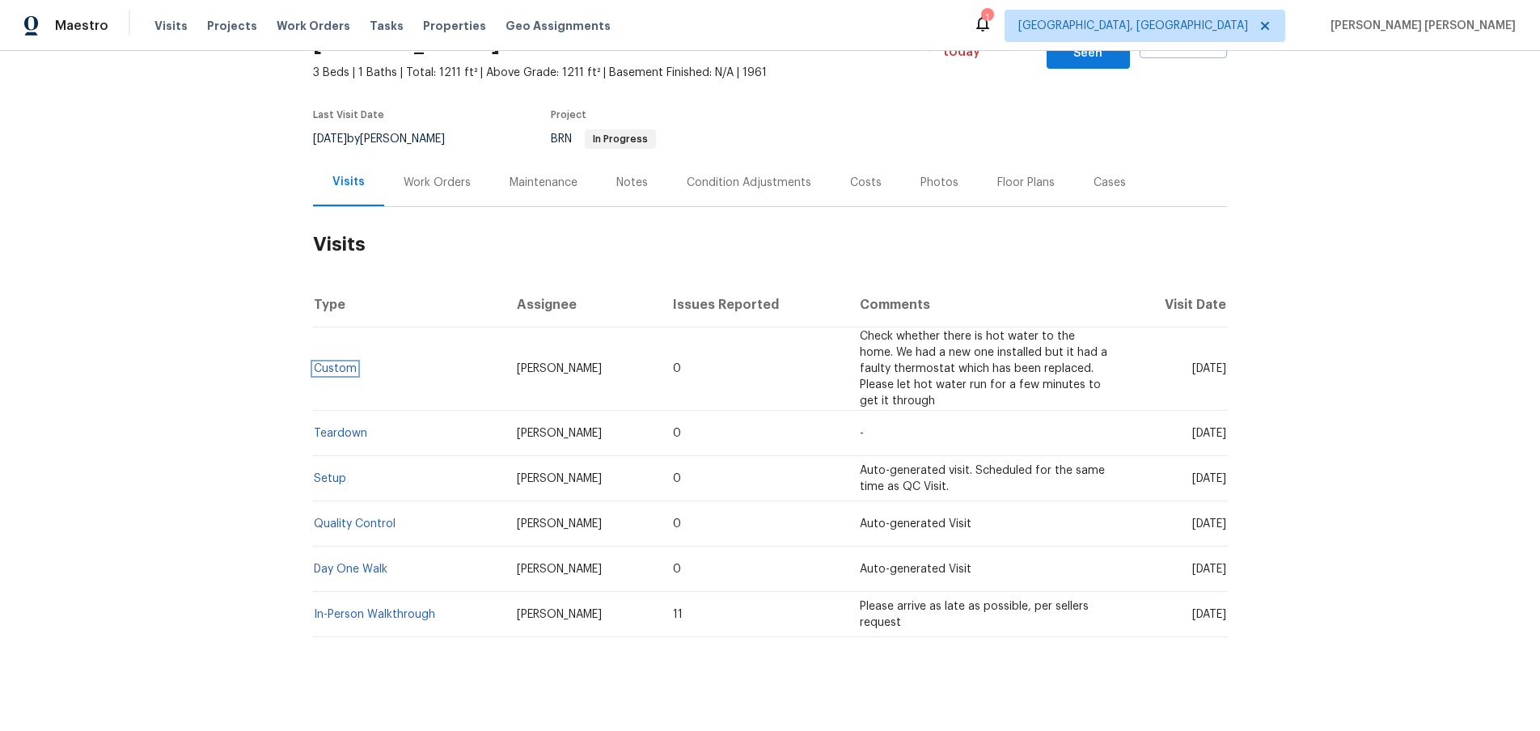
drag, startPoint x: 320, startPoint y: 354, endPoint x: 330, endPoint y: 351, distance: 10.8
click at [321, 363] on link "Custom" at bounding box center [335, 368] width 43 height 11
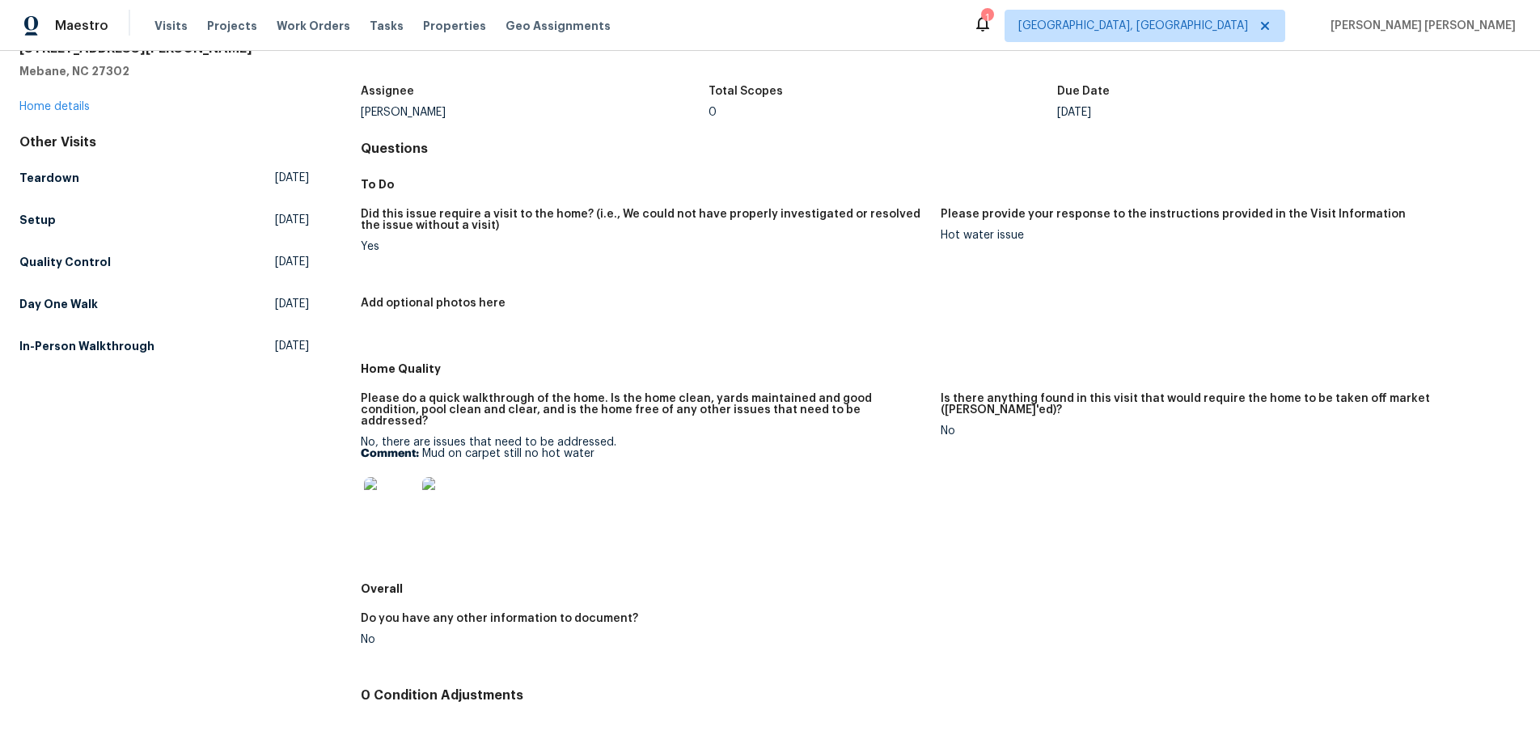
scroll to position [218, 0]
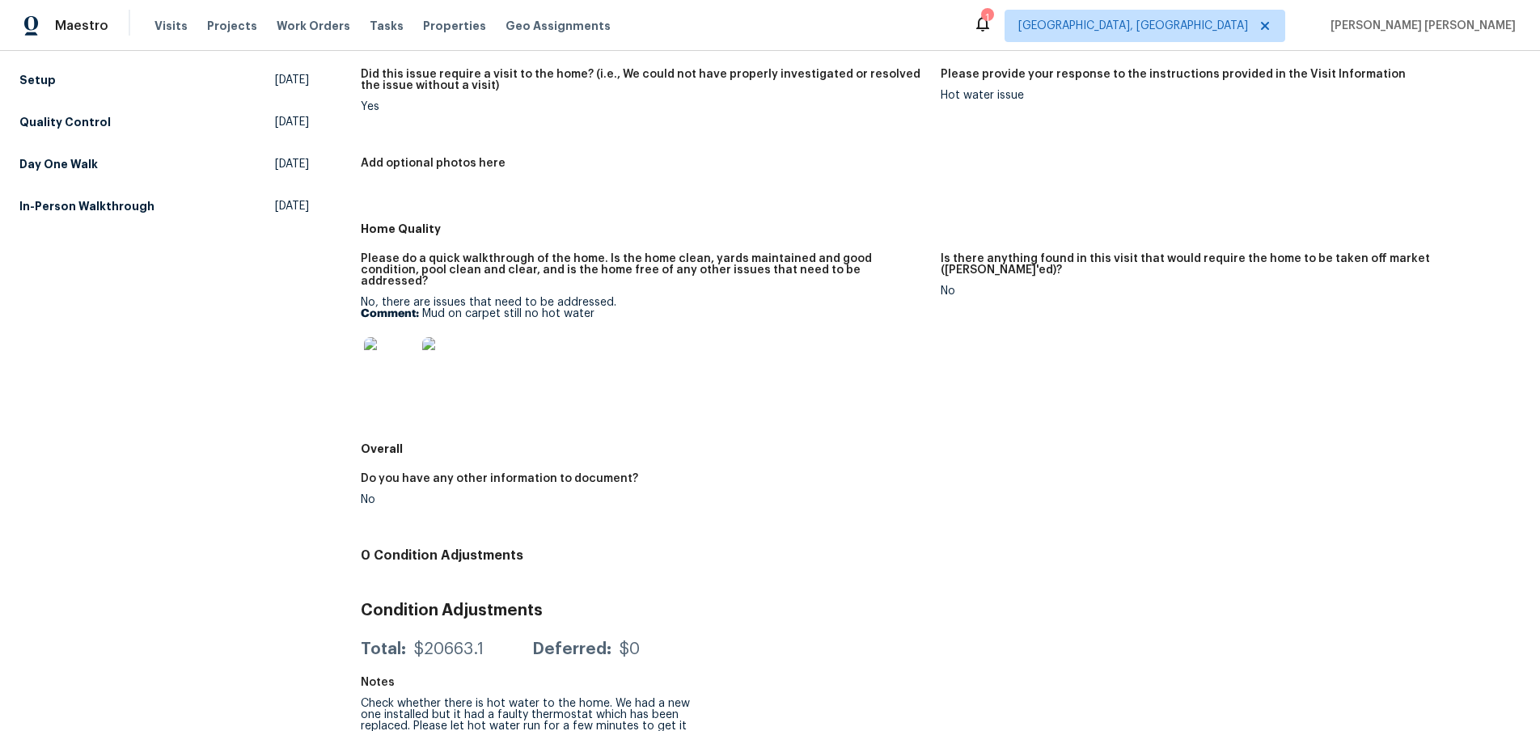
click at [394, 347] on img at bounding box center [390, 363] width 52 height 52
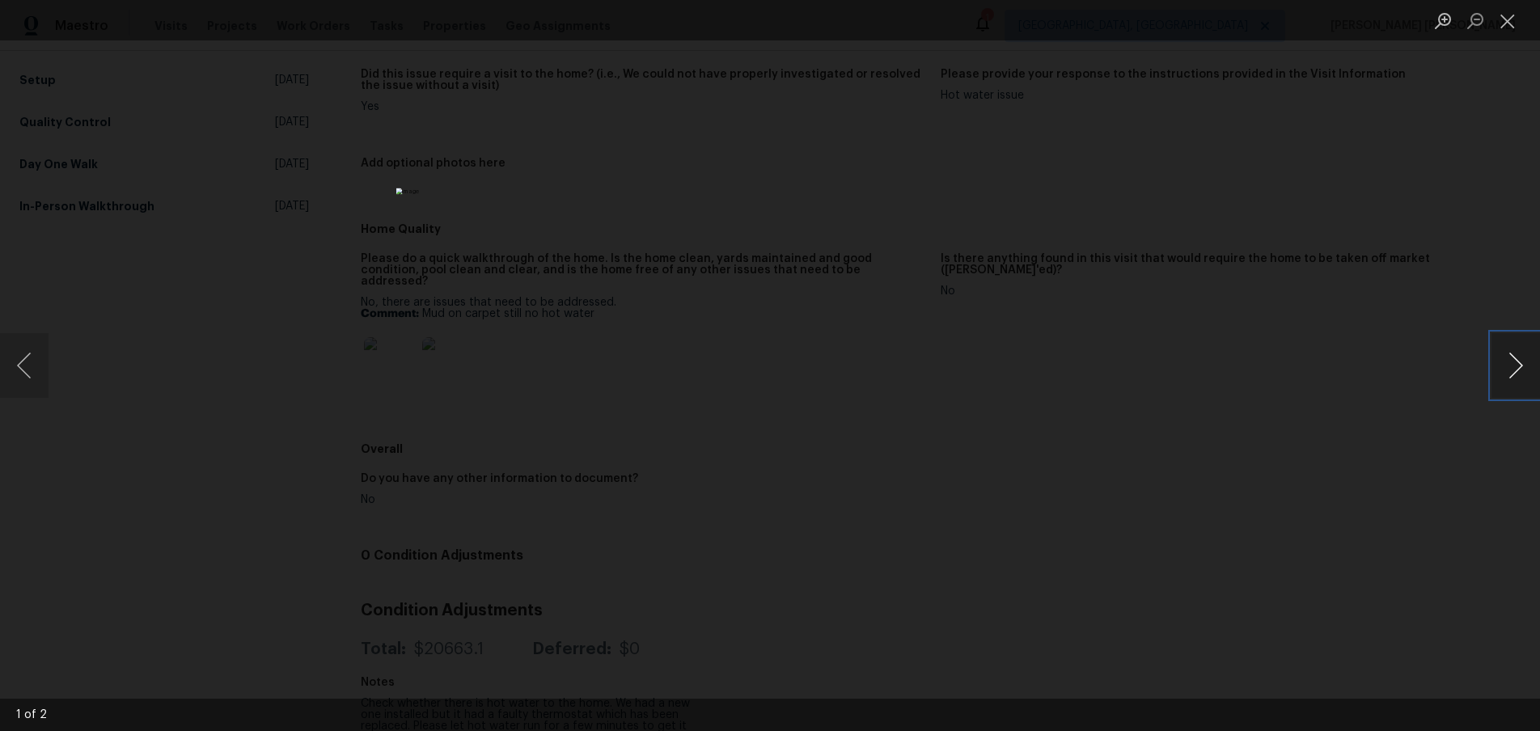
click at [1499, 373] on button "Next image" at bounding box center [1516, 365] width 49 height 65
click at [1511, 28] on button "Close lightbox" at bounding box center [1508, 20] width 32 height 28
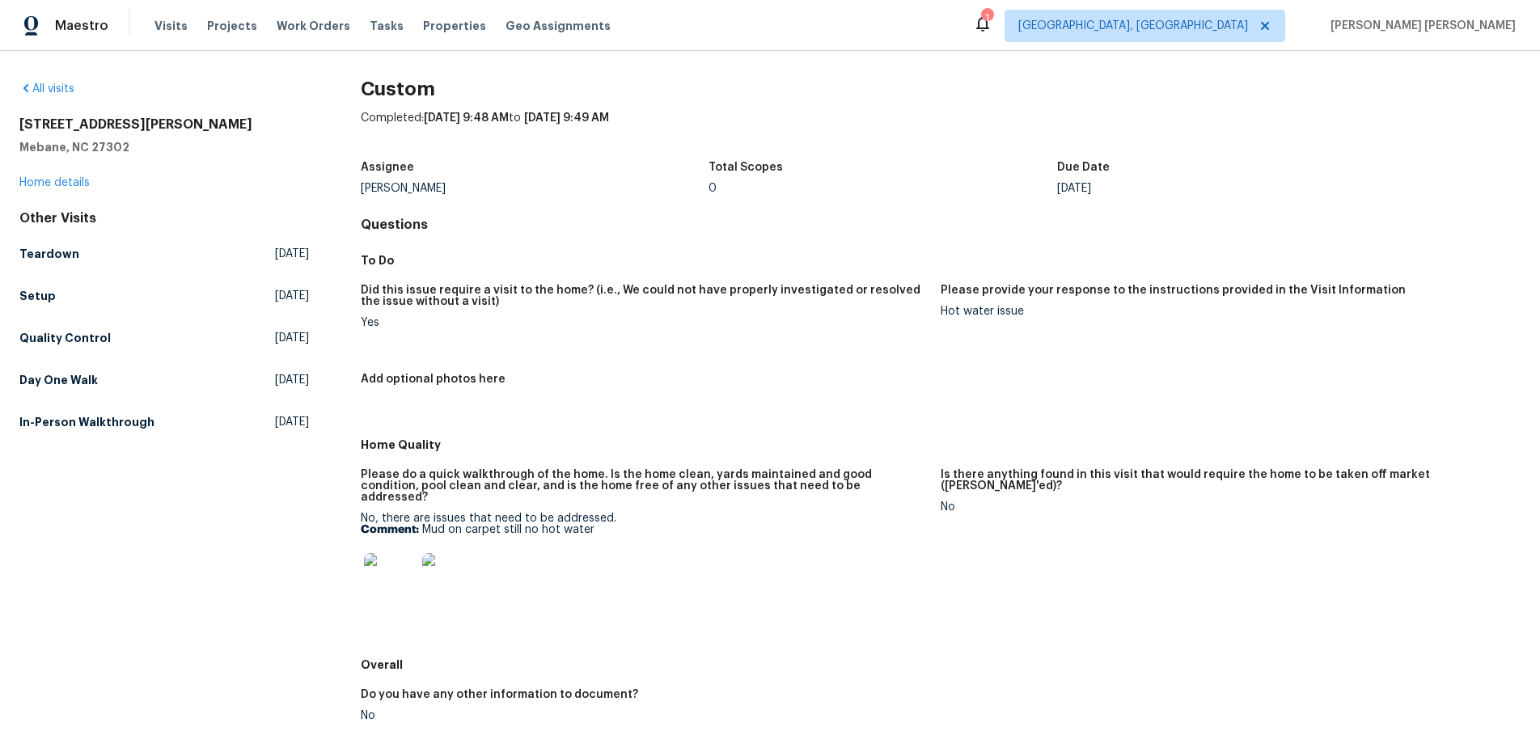
scroll to position [0, 0]
click at [66, 182] on link "Home details" at bounding box center [54, 185] width 70 height 11
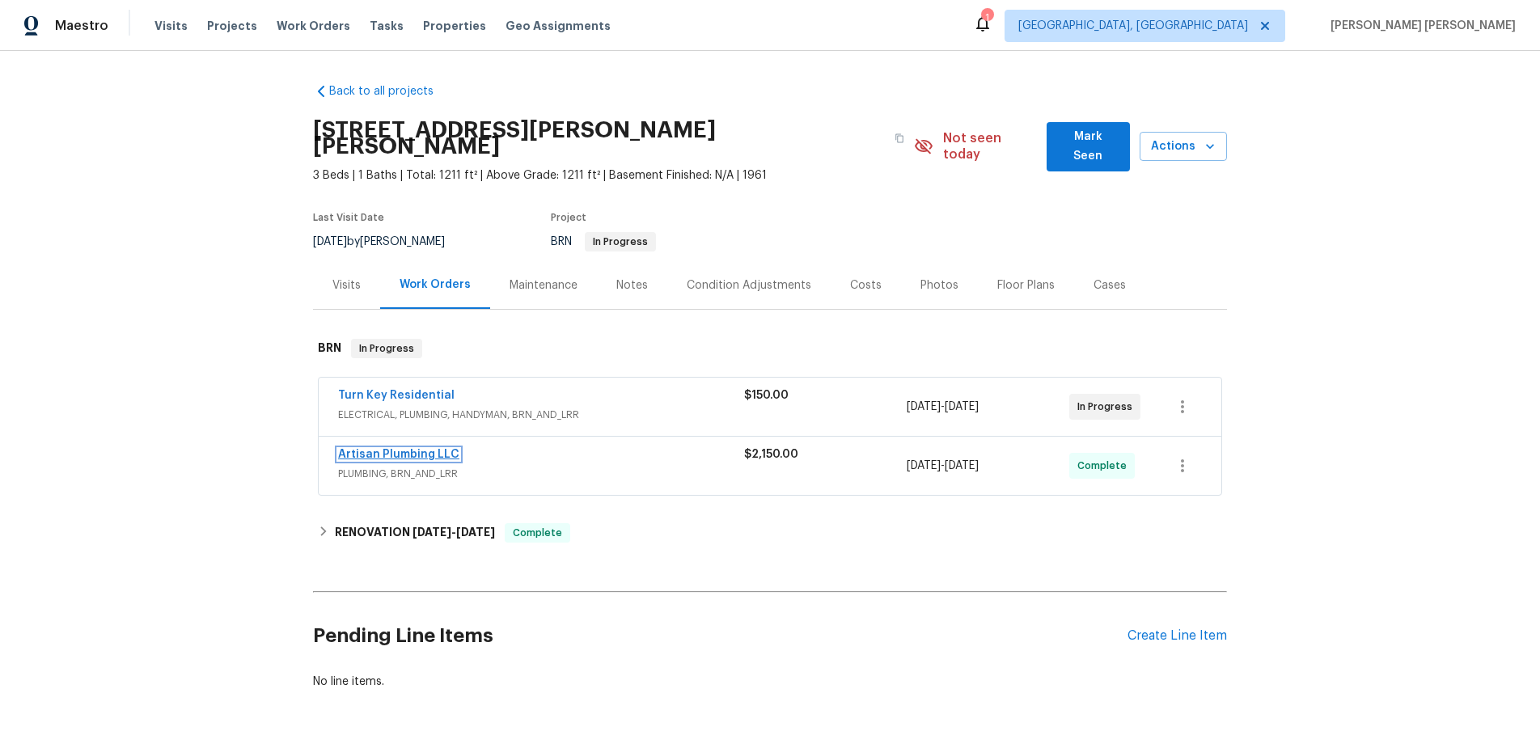
click at [429, 449] on link "Artisan Plumbing LLC" at bounding box center [398, 454] width 121 height 11
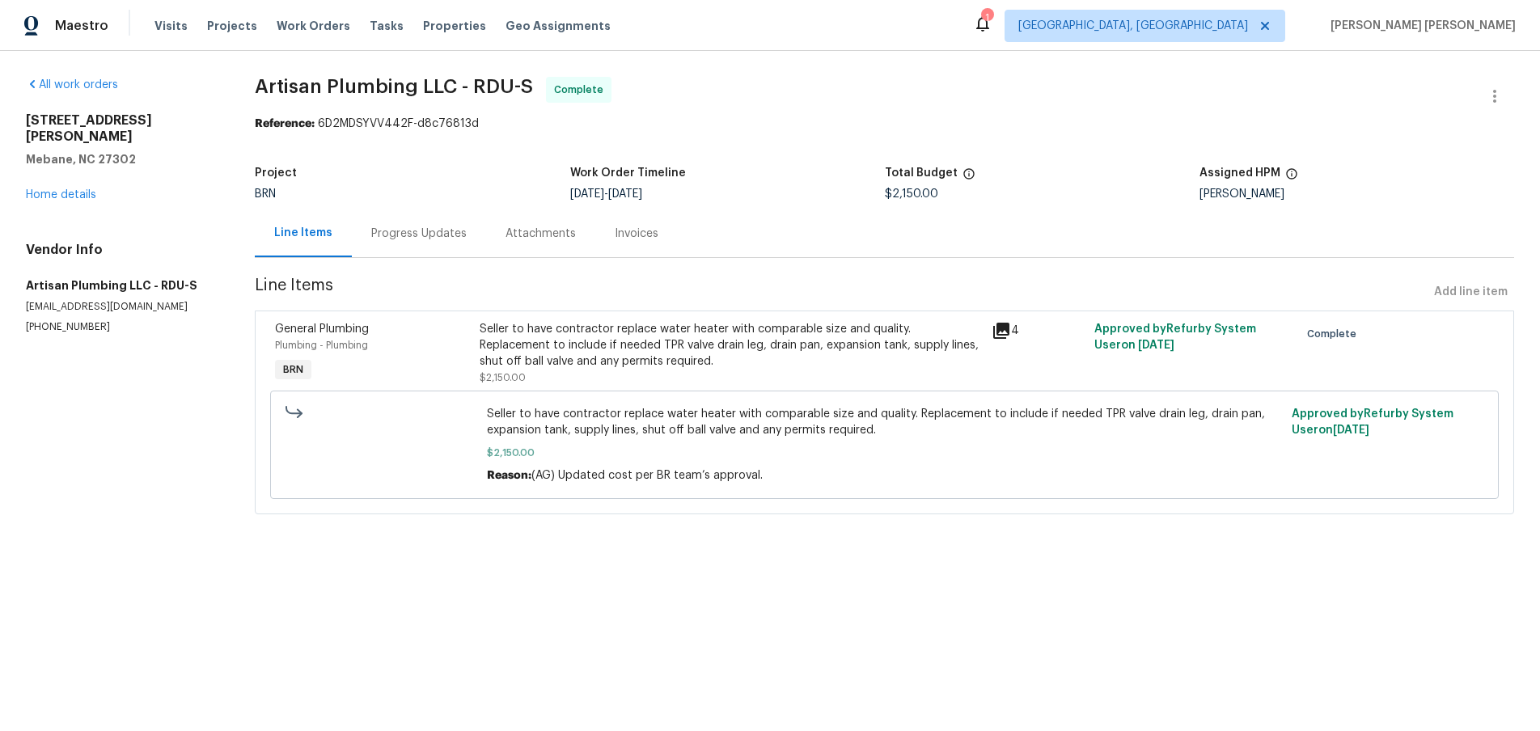
click at [1002, 326] on icon at bounding box center [1001, 331] width 16 height 16
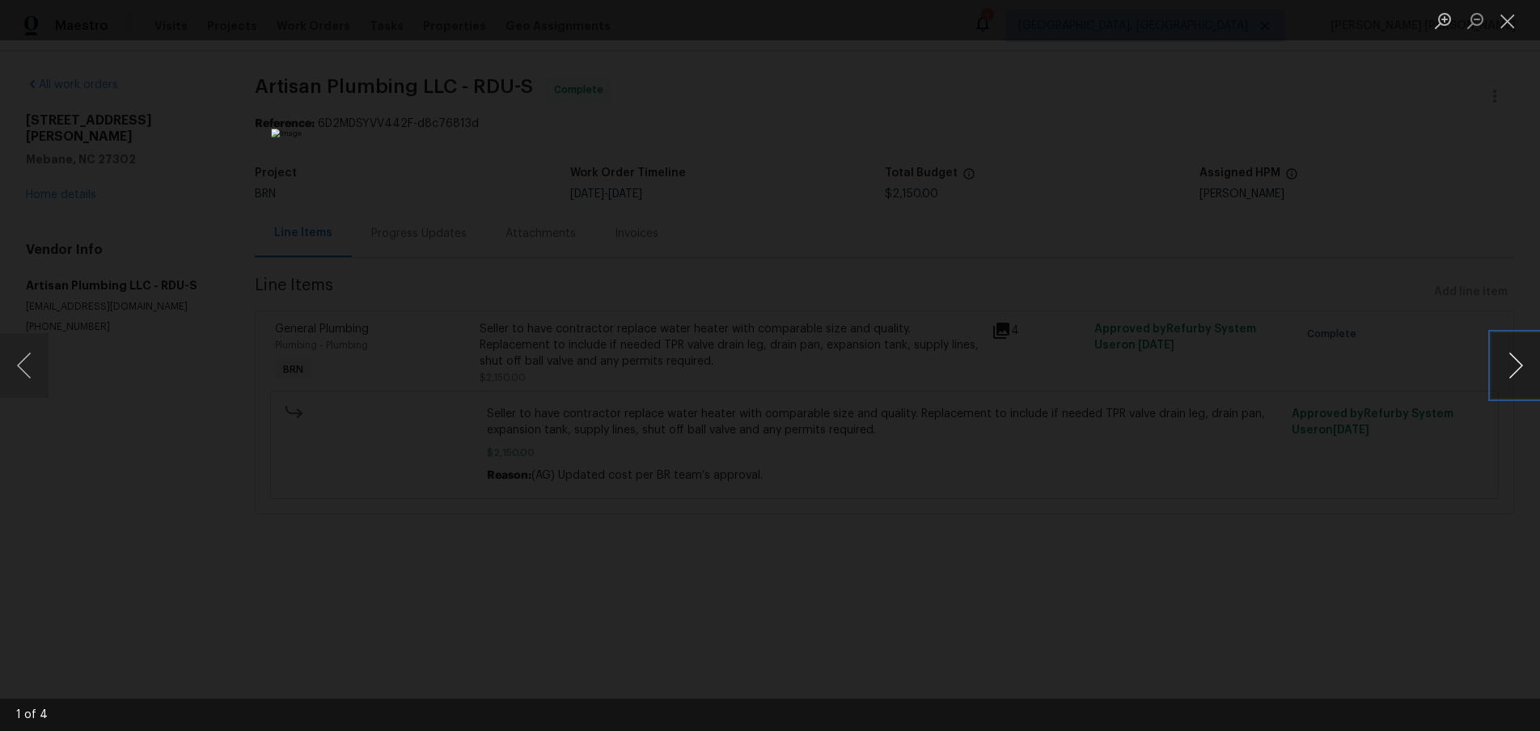
click at [1517, 377] on button "Next image" at bounding box center [1516, 365] width 49 height 65
click at [1525, 382] on button "Next image" at bounding box center [1516, 365] width 49 height 65
click at [1521, 368] on button "Next image" at bounding box center [1516, 365] width 49 height 65
drag, startPoint x: 1145, startPoint y: 582, endPoint x: 1155, endPoint y: 570, distance: 15.5
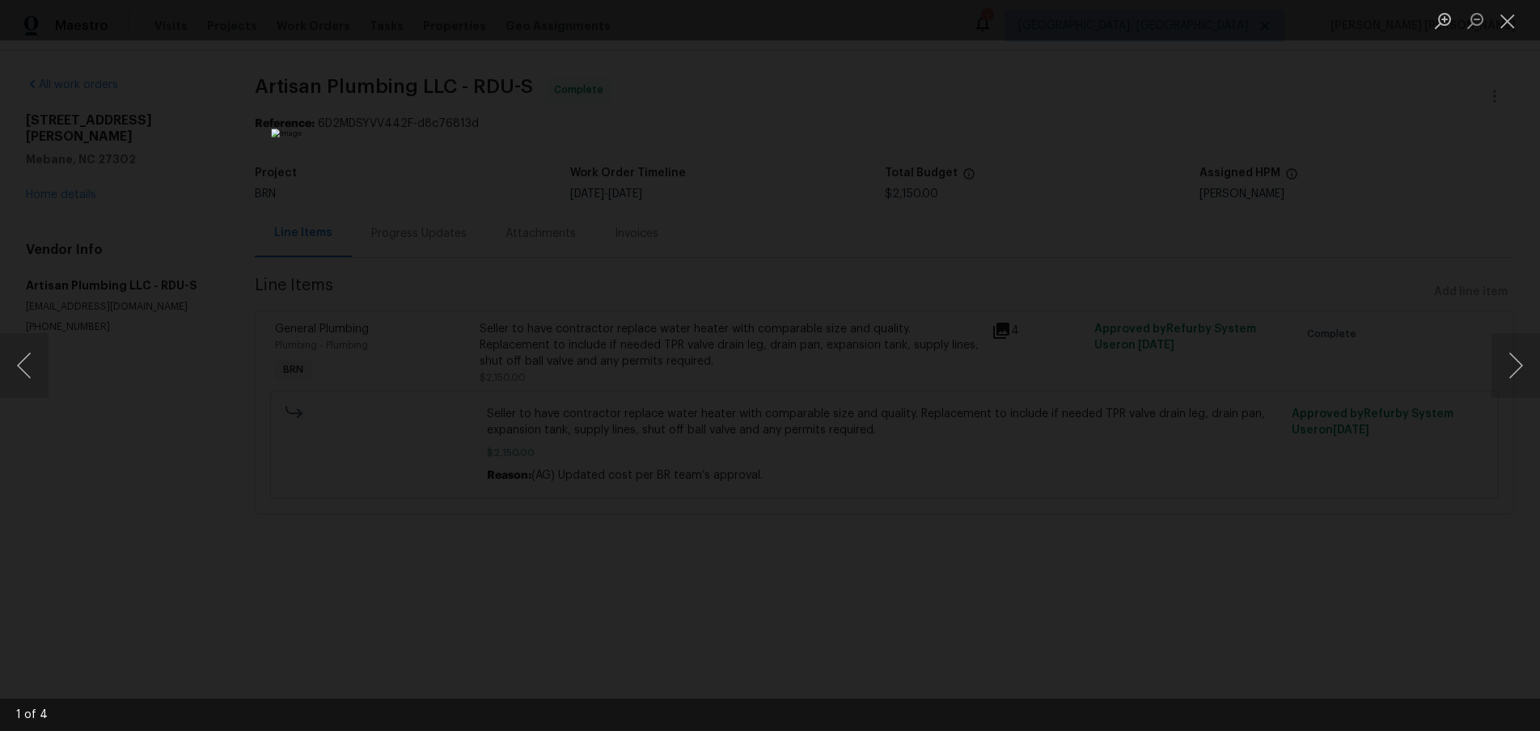
click at [1148, 577] on div "Lightbox" at bounding box center [770, 365] width 1540 height 731
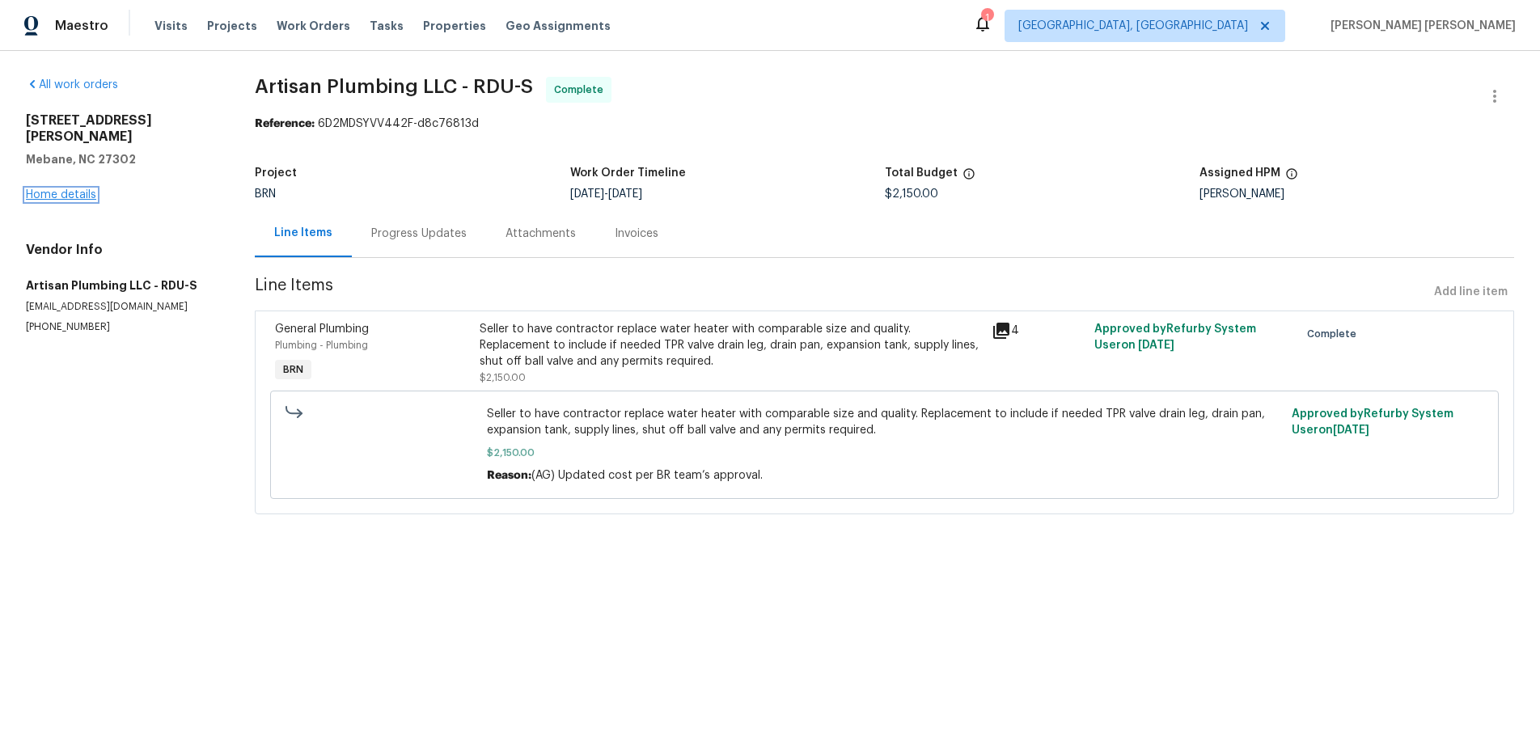
click at [72, 189] on link "Home details" at bounding box center [61, 194] width 70 height 11
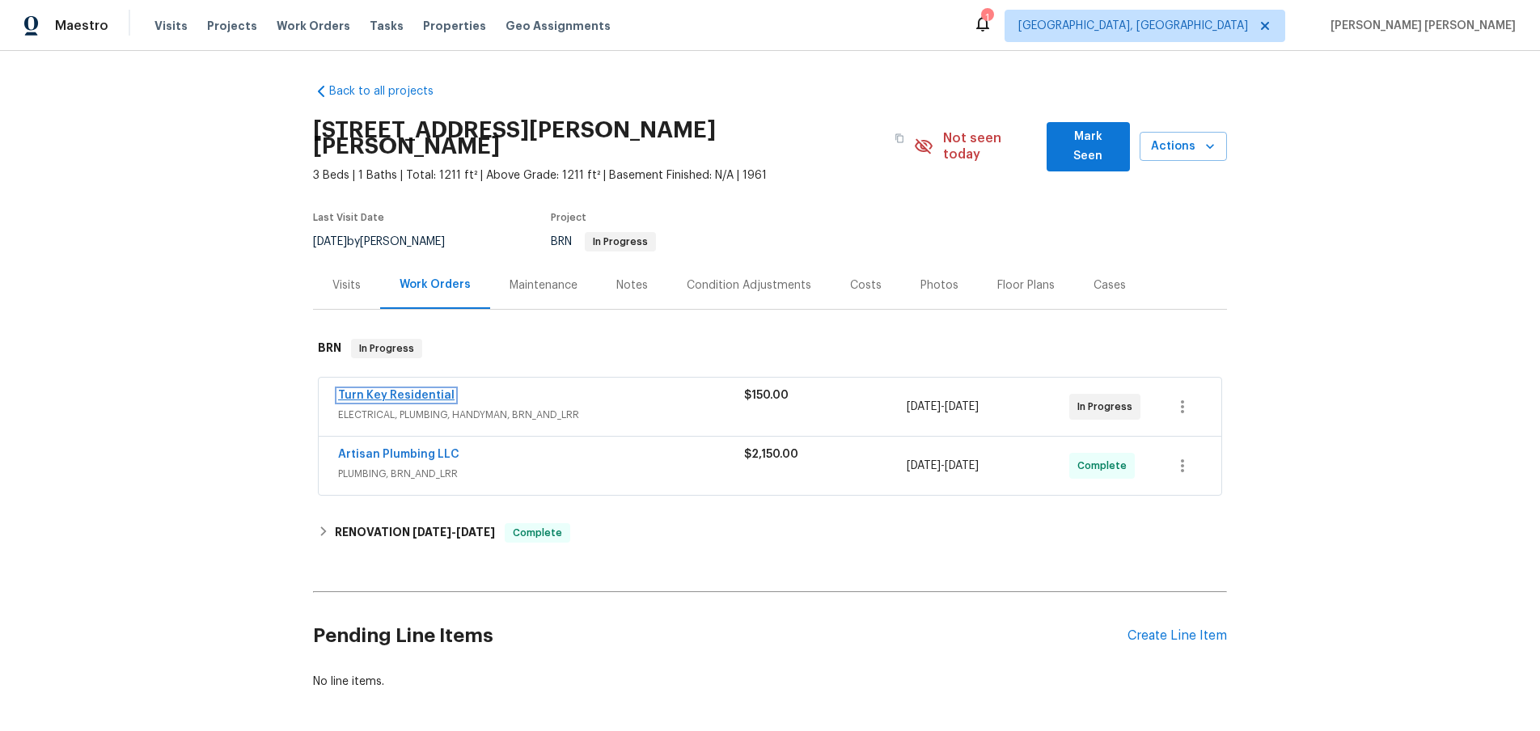
click at [396, 390] on link "Turn Key Residential" at bounding box center [396, 395] width 116 height 11
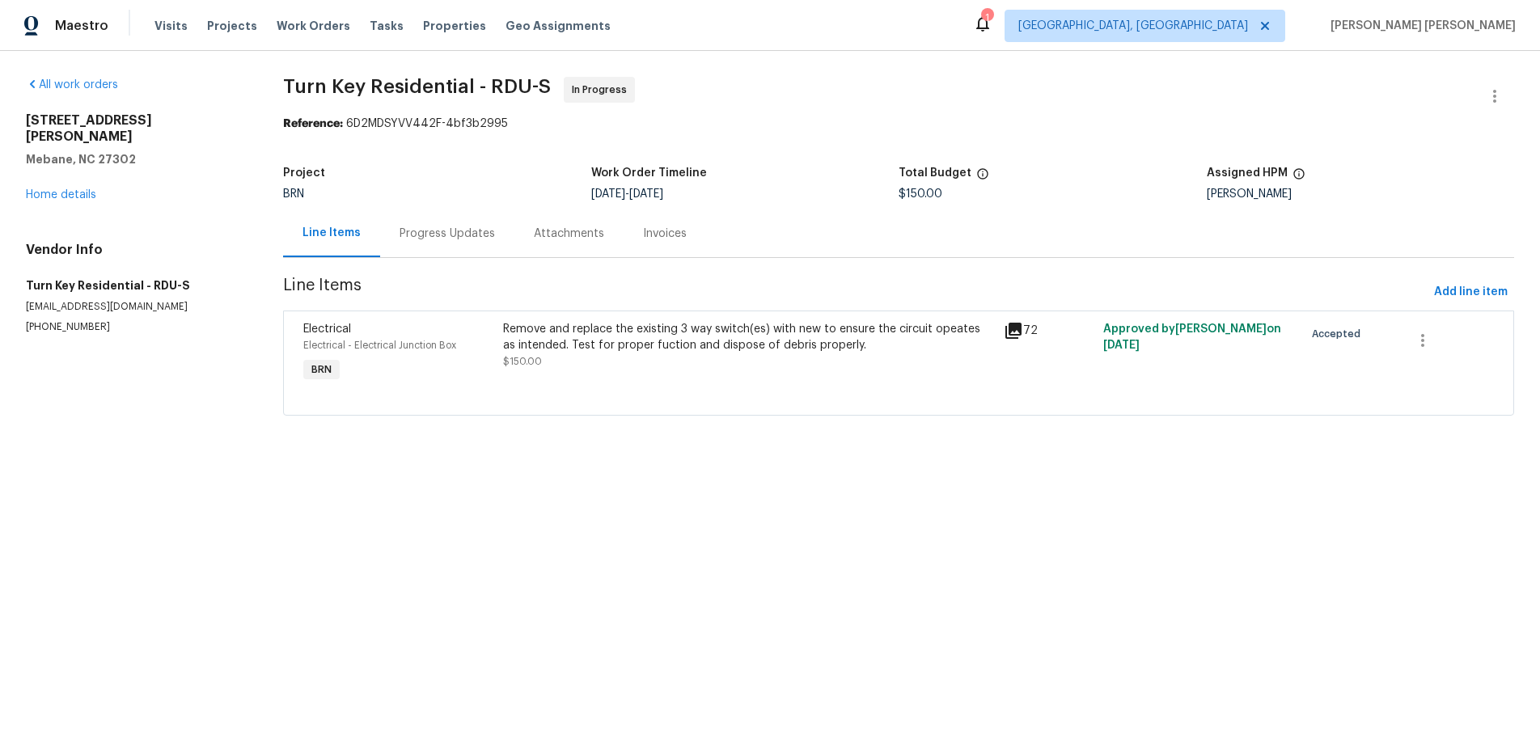
click at [1009, 332] on icon at bounding box center [1013, 330] width 19 height 19
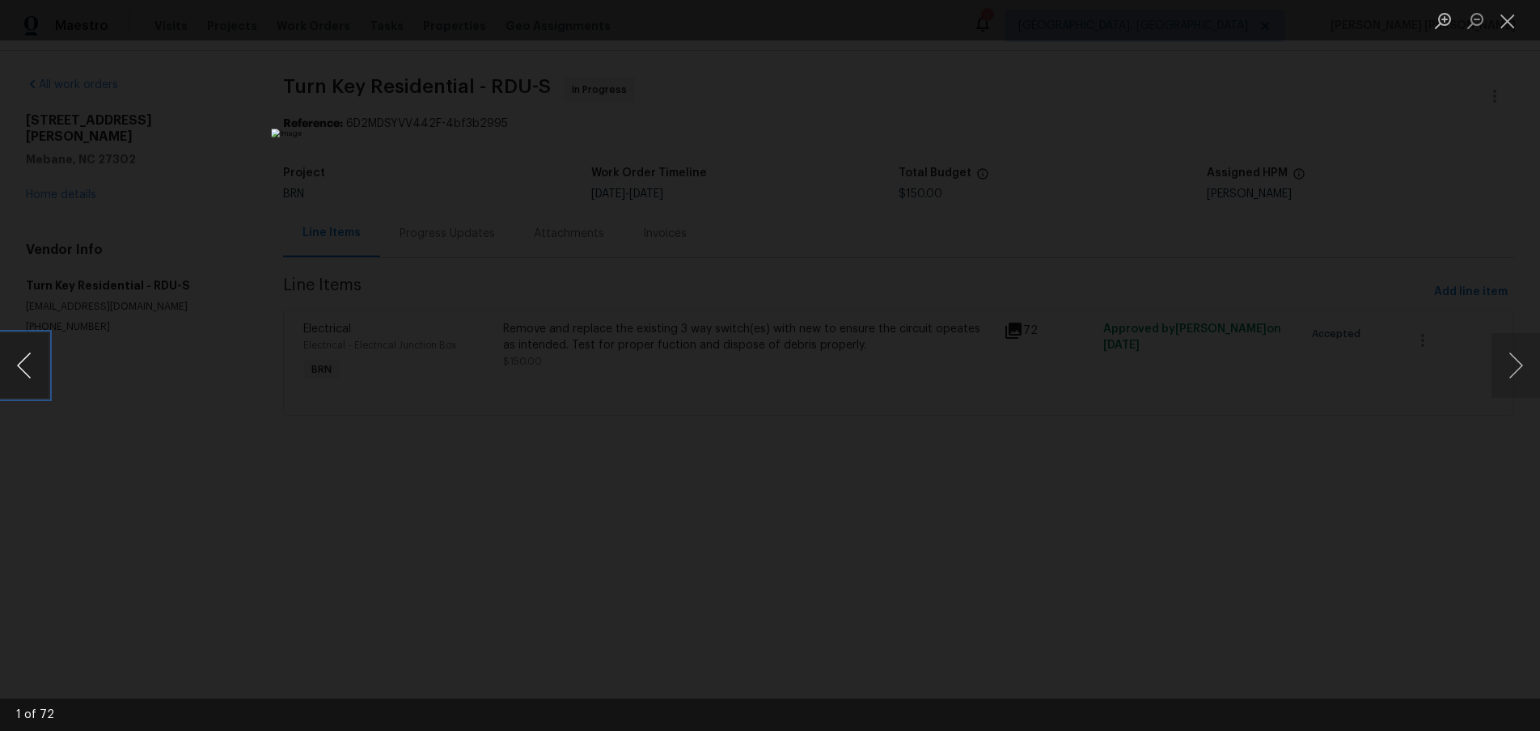
click at [28, 381] on button "Previous image" at bounding box center [24, 365] width 49 height 65
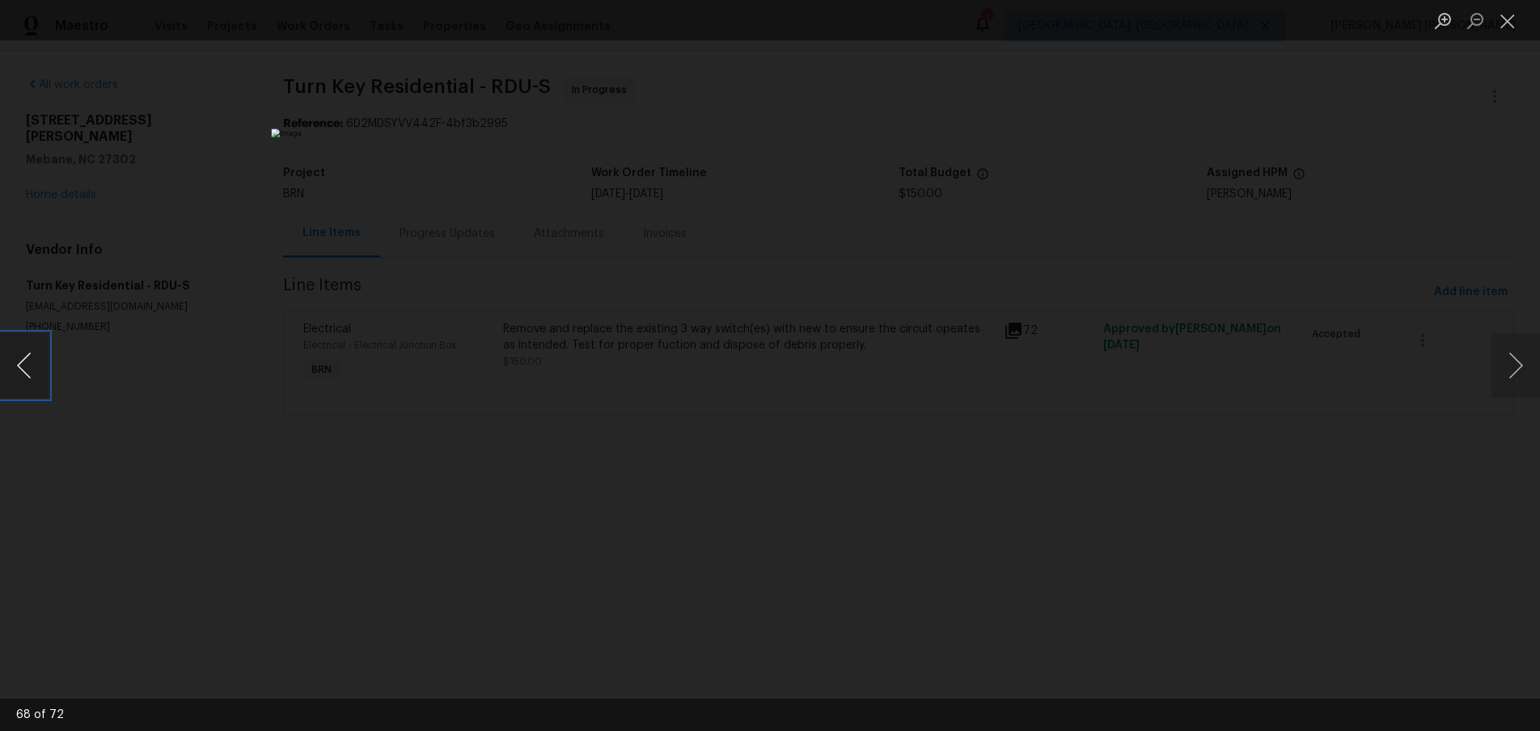
click at [28, 381] on button "Previous image" at bounding box center [24, 365] width 49 height 65
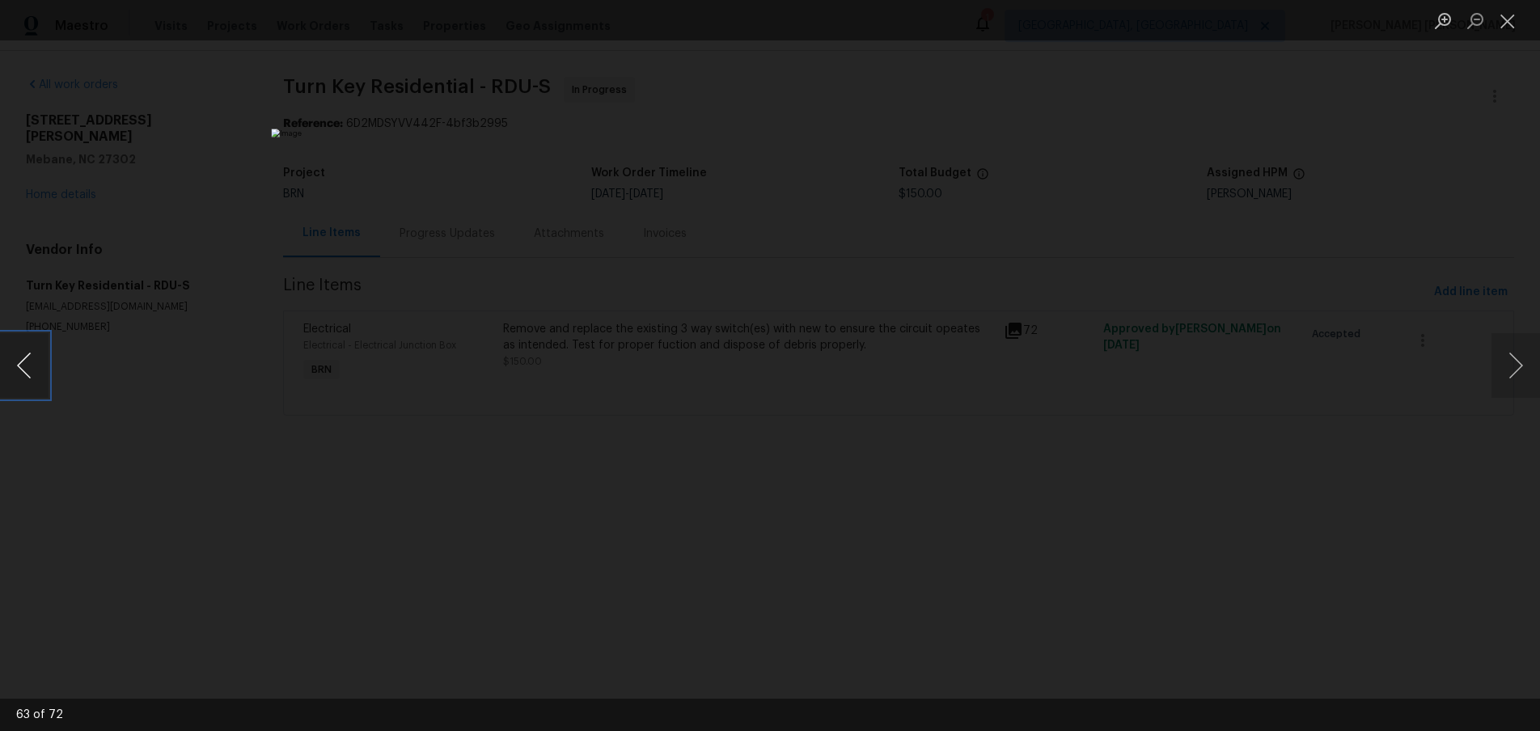
click at [28, 381] on button "Previous image" at bounding box center [24, 365] width 49 height 65
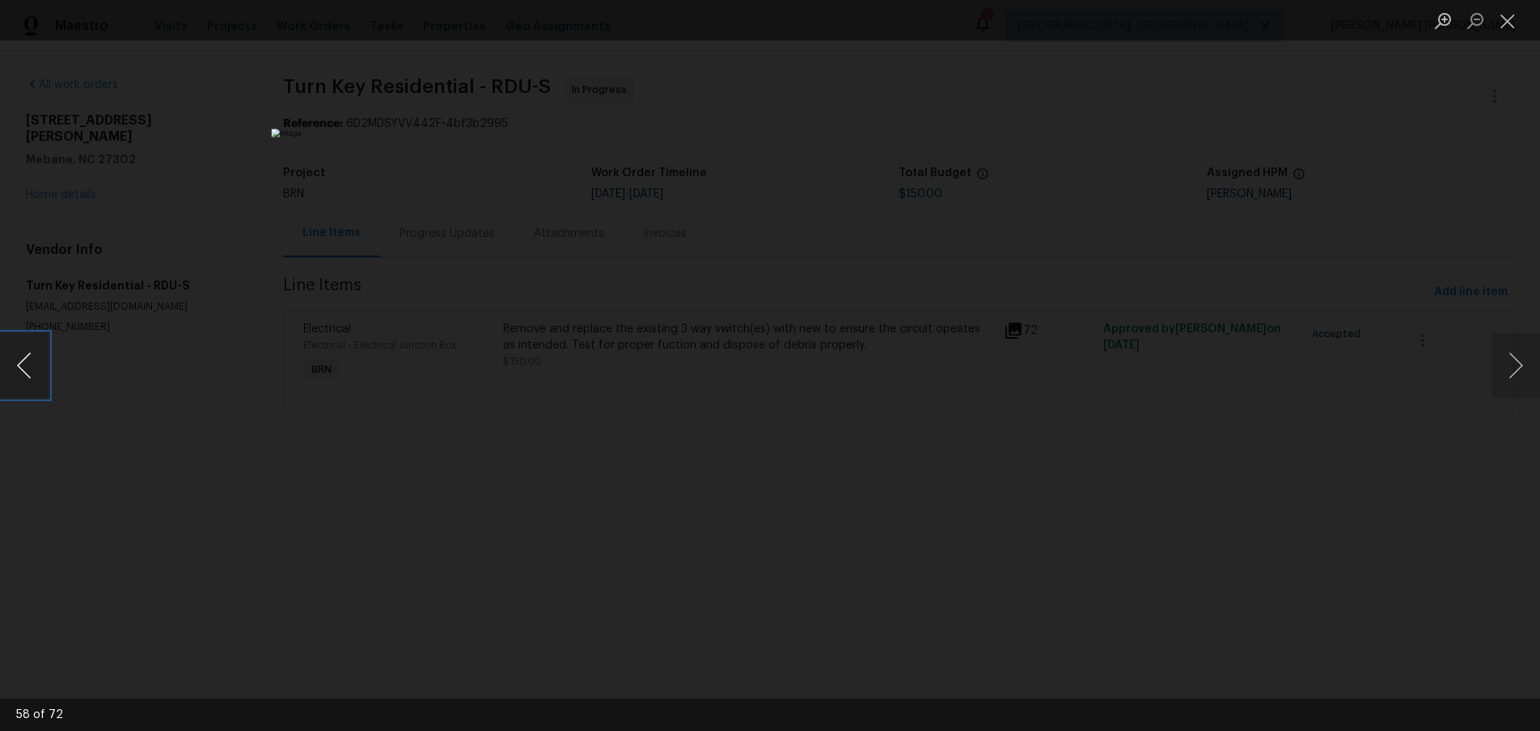
click at [28, 381] on button "Previous image" at bounding box center [24, 365] width 49 height 65
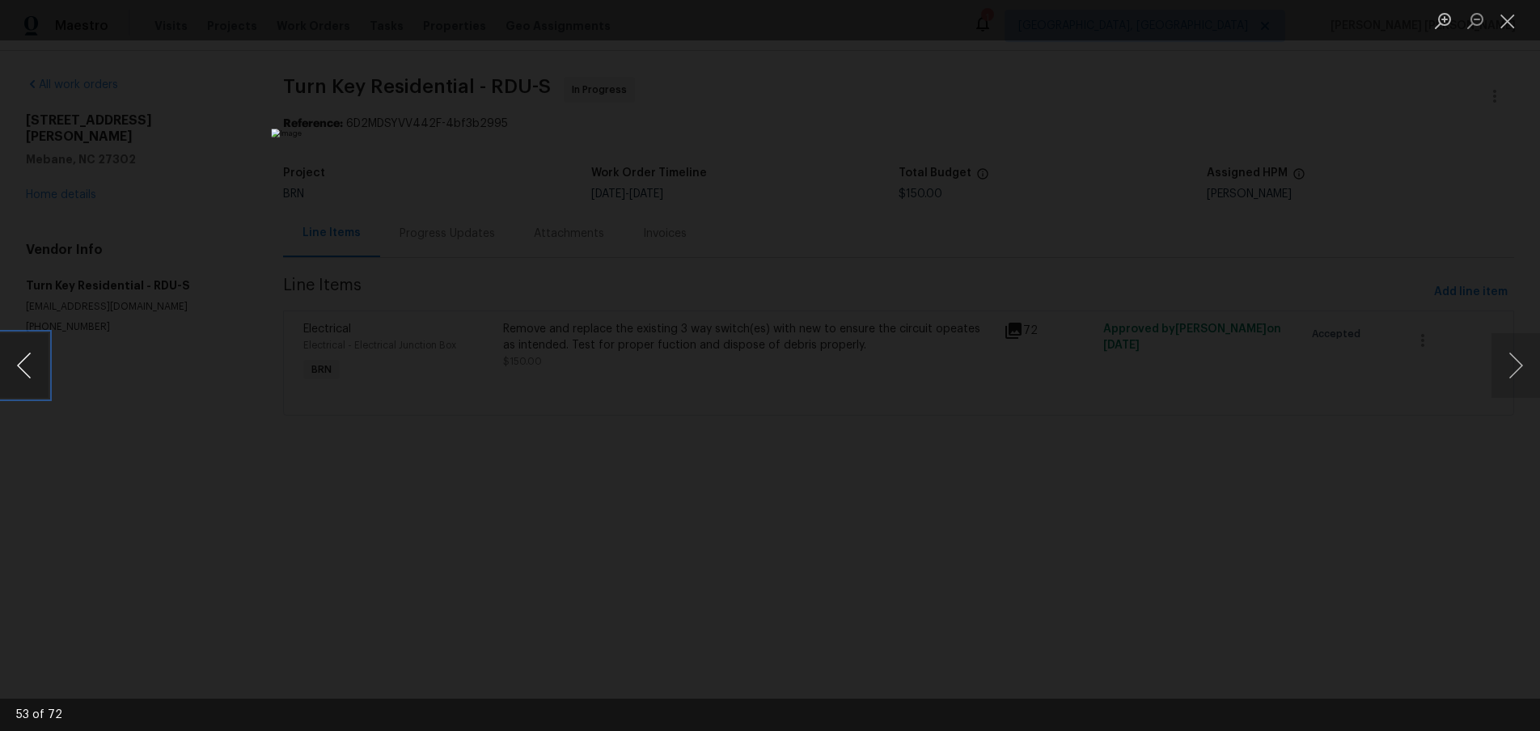
click at [28, 381] on button "Previous image" at bounding box center [24, 365] width 49 height 65
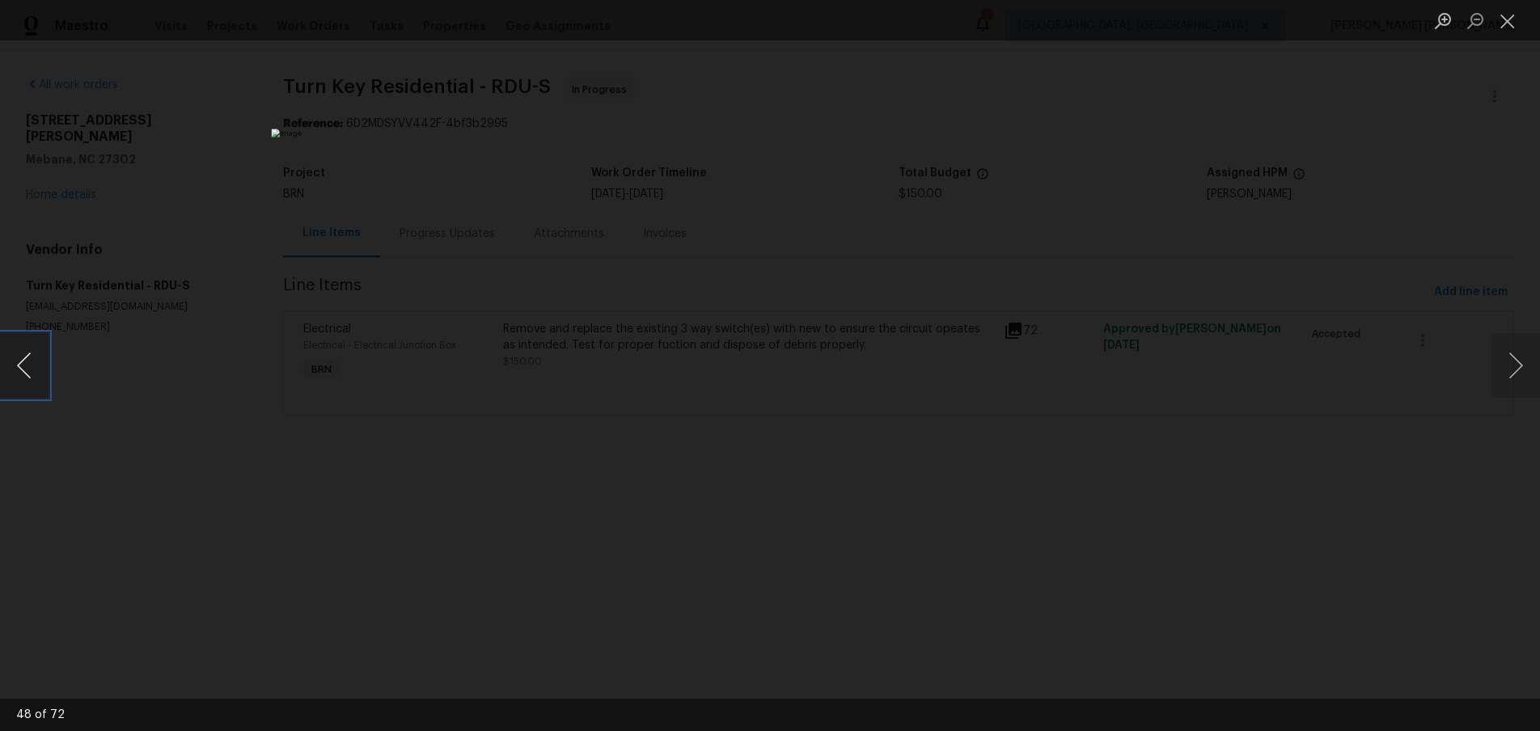
click at [28, 381] on button "Previous image" at bounding box center [24, 365] width 49 height 65
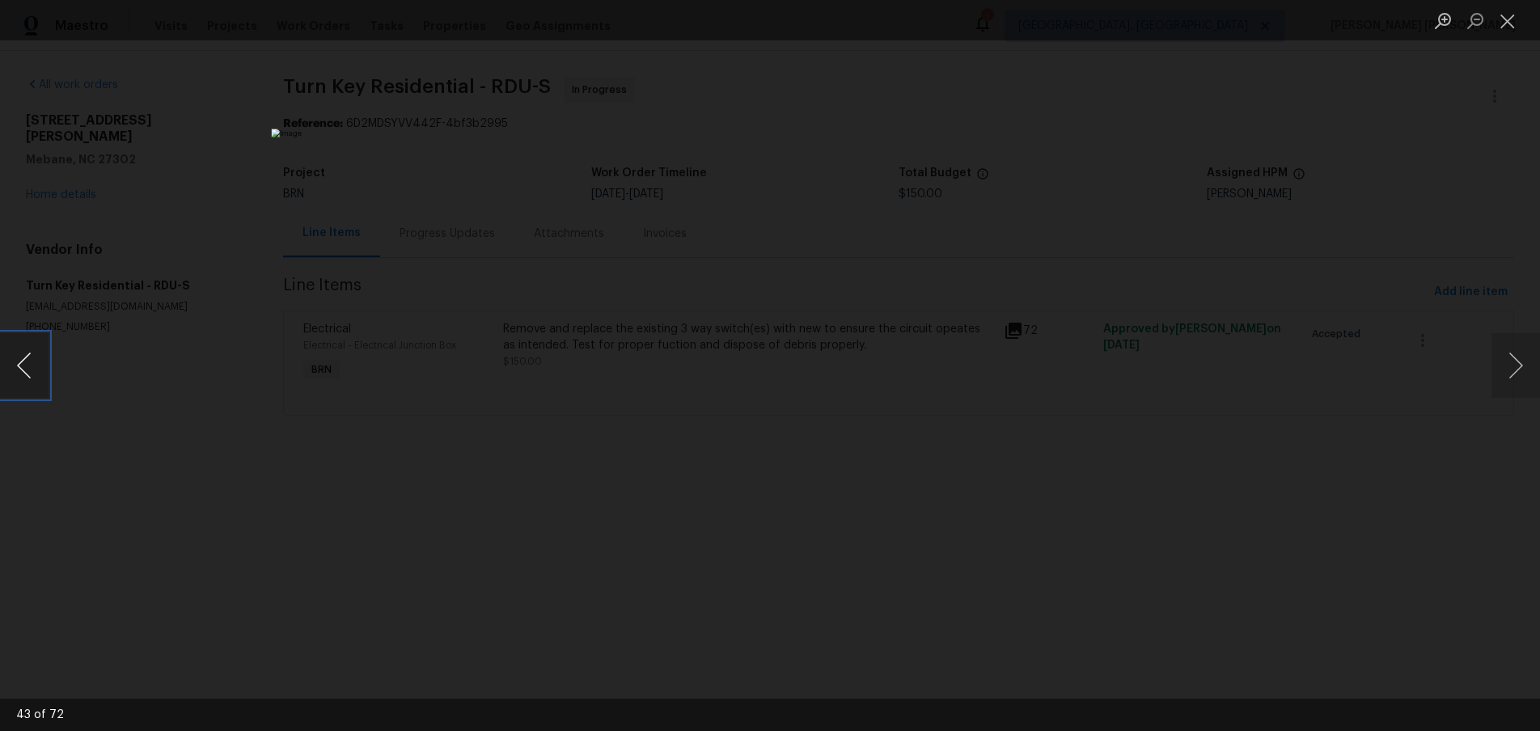
click at [28, 381] on button "Previous image" at bounding box center [24, 365] width 49 height 65
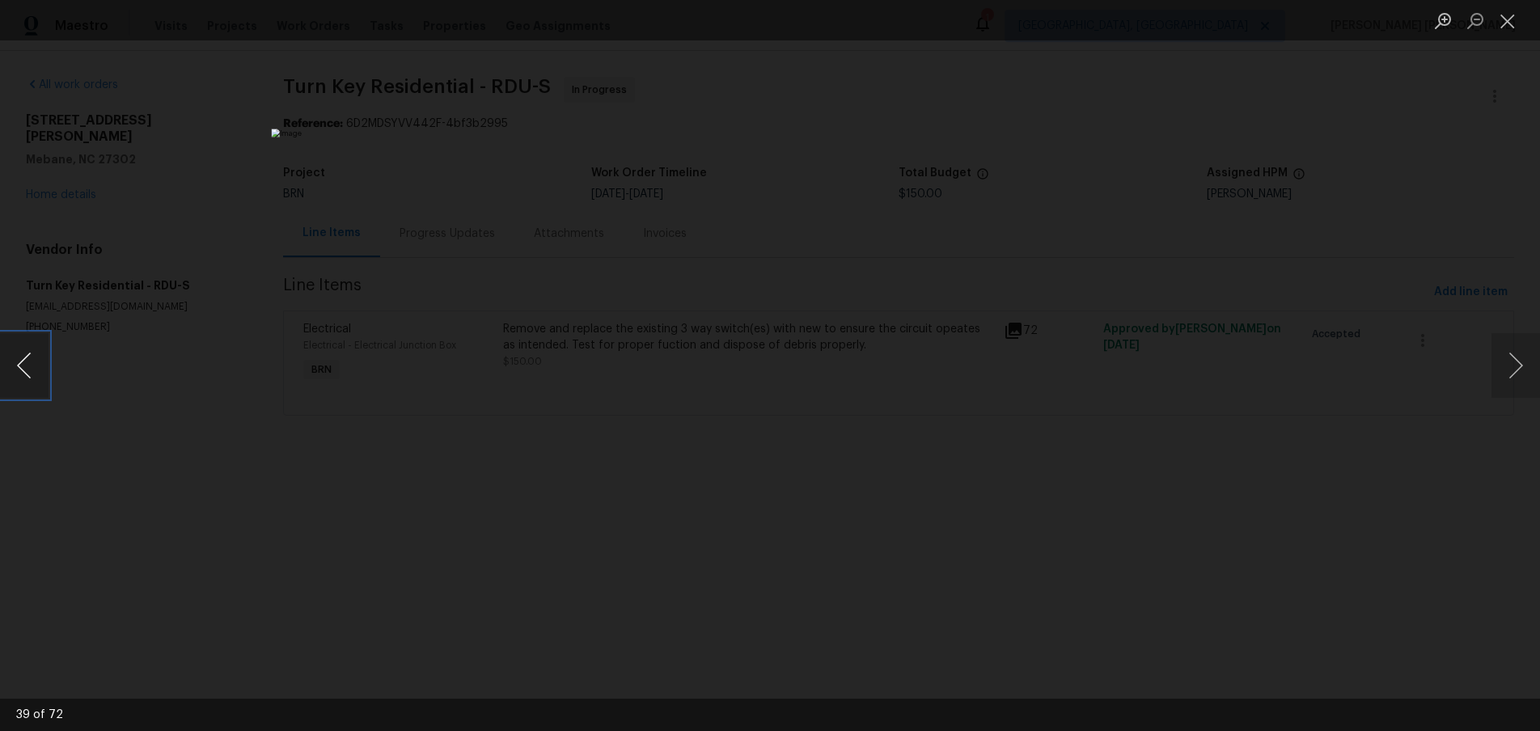
click at [28, 381] on button "Previous image" at bounding box center [24, 365] width 49 height 65
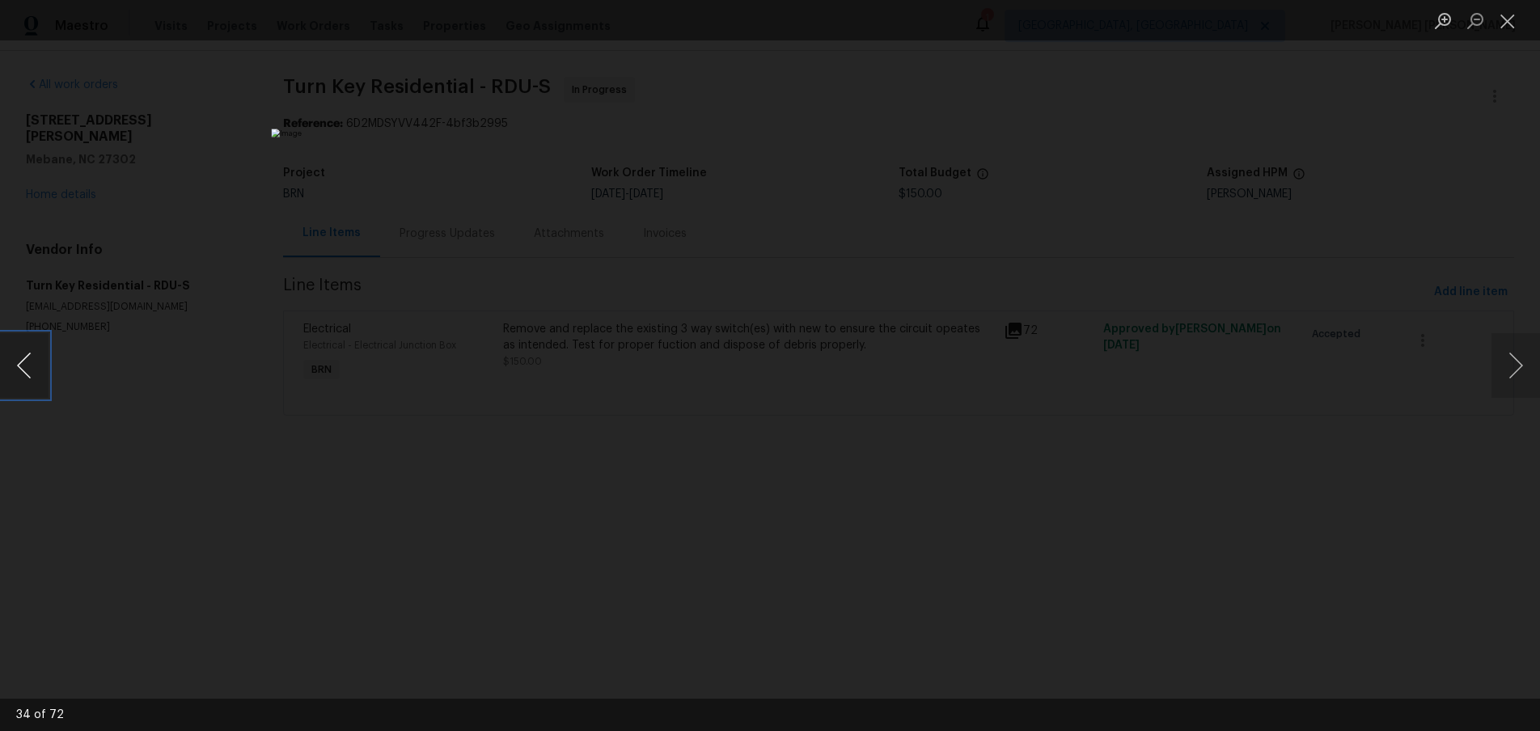
click at [21, 370] on button "Previous image" at bounding box center [24, 365] width 49 height 65
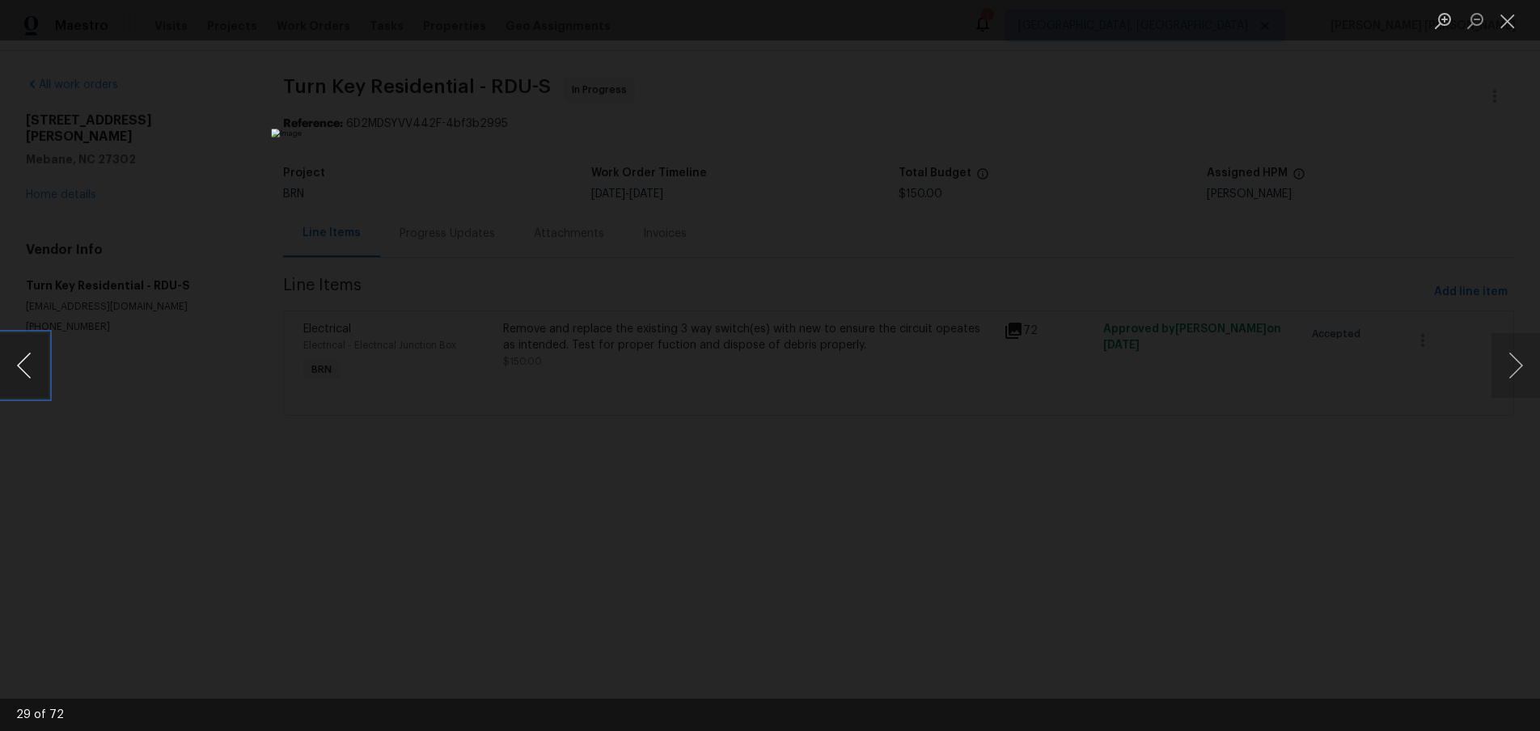
click at [21, 370] on button "Previous image" at bounding box center [24, 365] width 49 height 65
click at [235, 456] on div "Lightbox" at bounding box center [770, 365] width 1540 height 731
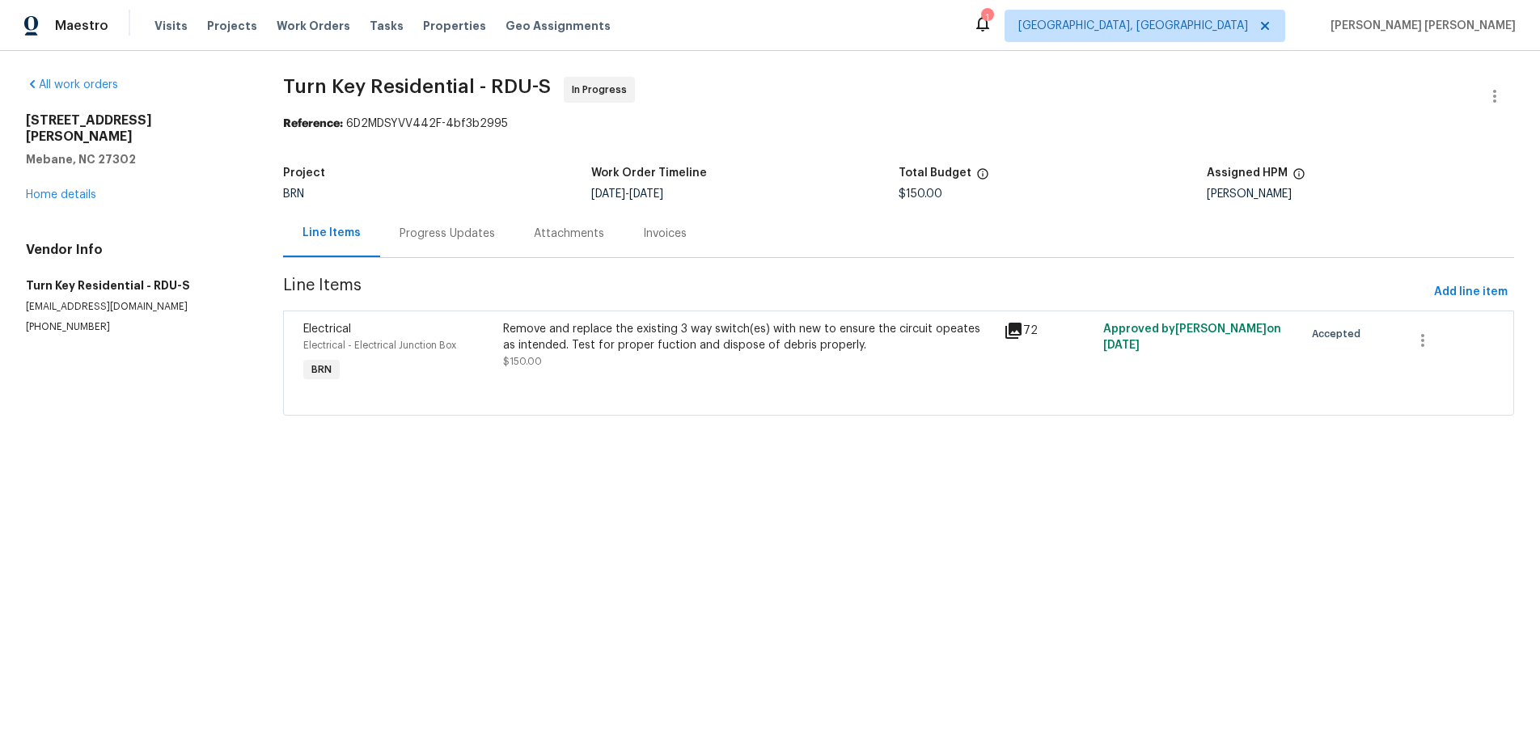
click at [1011, 332] on icon at bounding box center [1014, 331] width 16 height 16
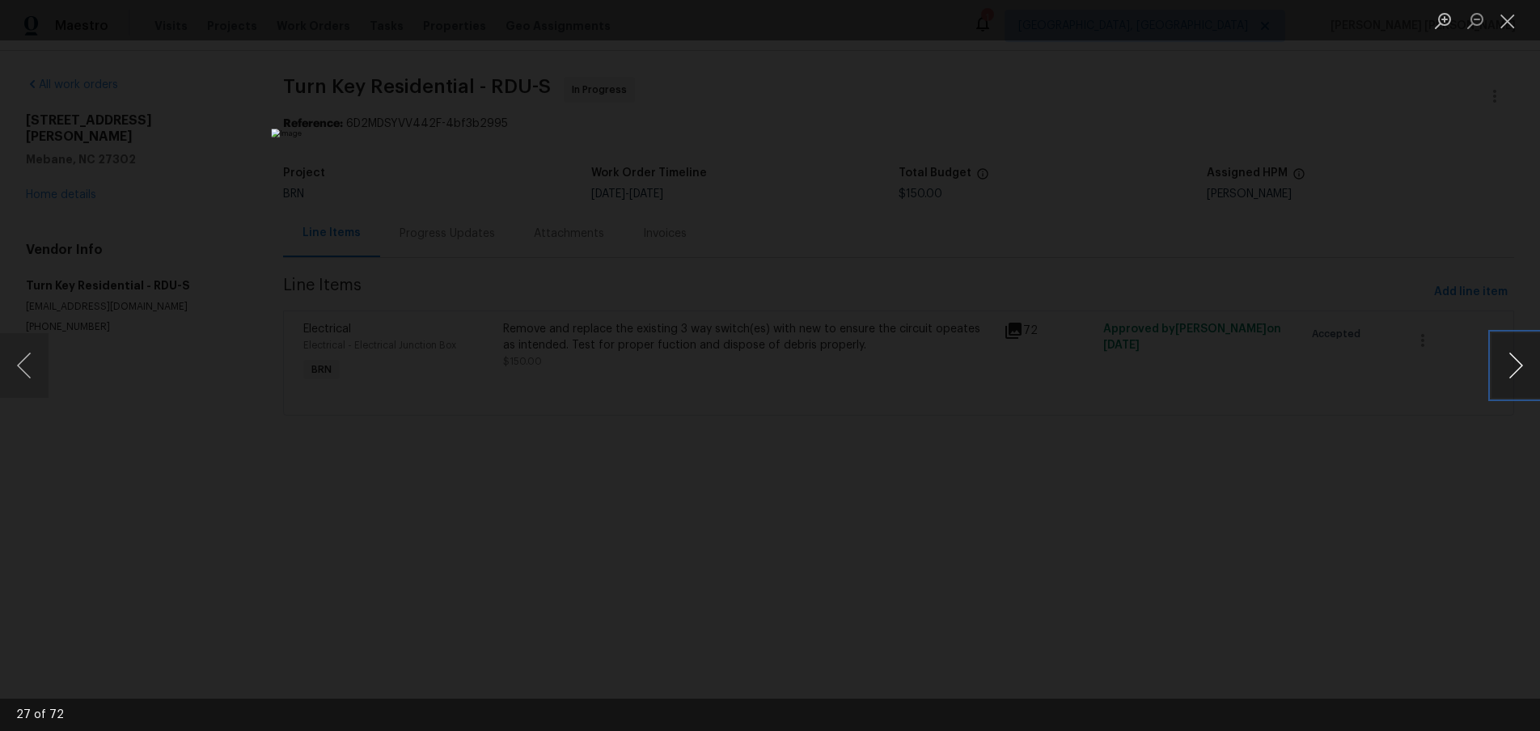
click at [1513, 374] on button "Next image" at bounding box center [1516, 365] width 49 height 65
click at [164, 214] on div "Lightbox" at bounding box center [770, 365] width 1540 height 731
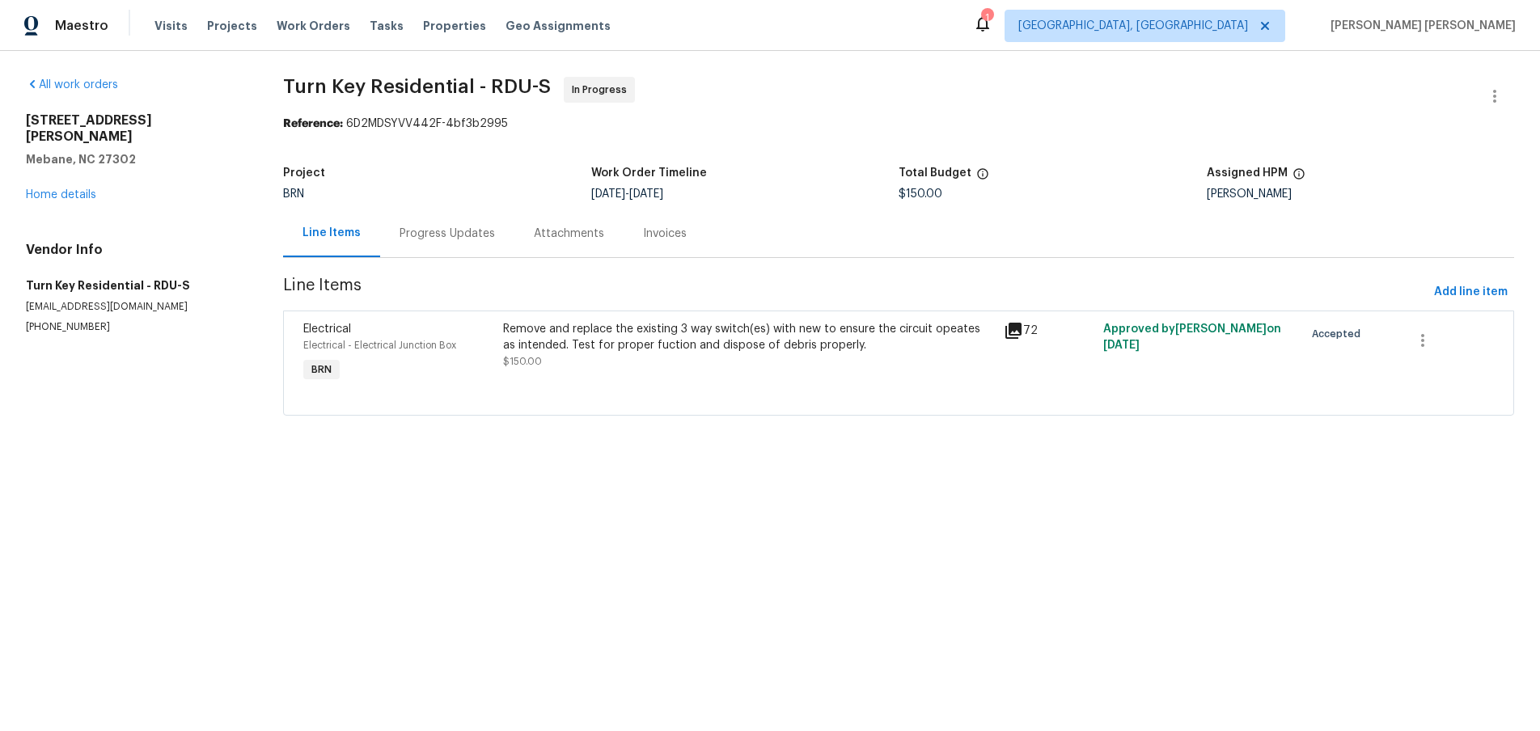
click at [1018, 335] on icon at bounding box center [1014, 331] width 16 height 16
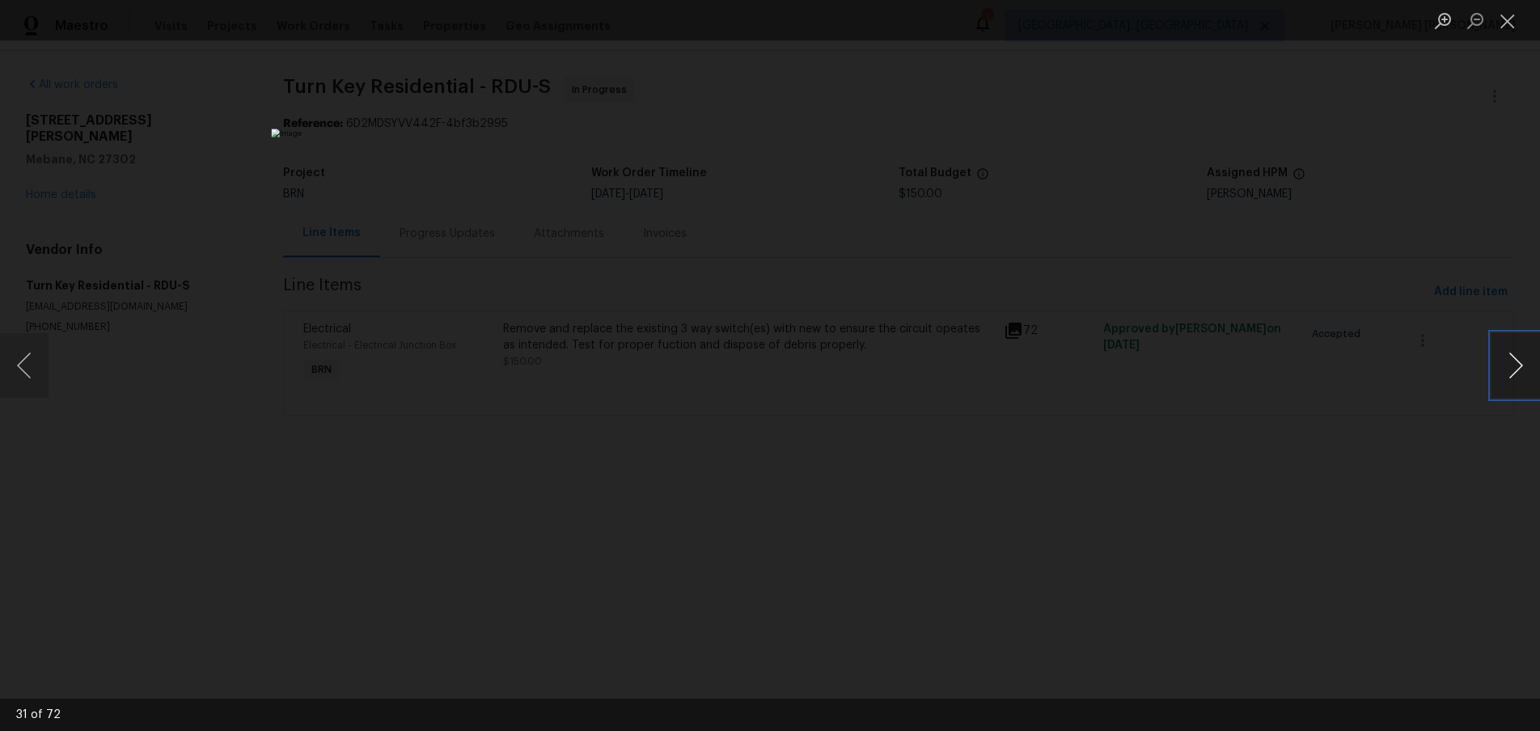
click at [1509, 379] on button "Next image" at bounding box center [1516, 365] width 49 height 65
drag, startPoint x: 170, startPoint y: 167, endPoint x: 138, endPoint y: 171, distance: 31.8
click at [149, 169] on div "Lightbox" at bounding box center [770, 365] width 1540 height 731
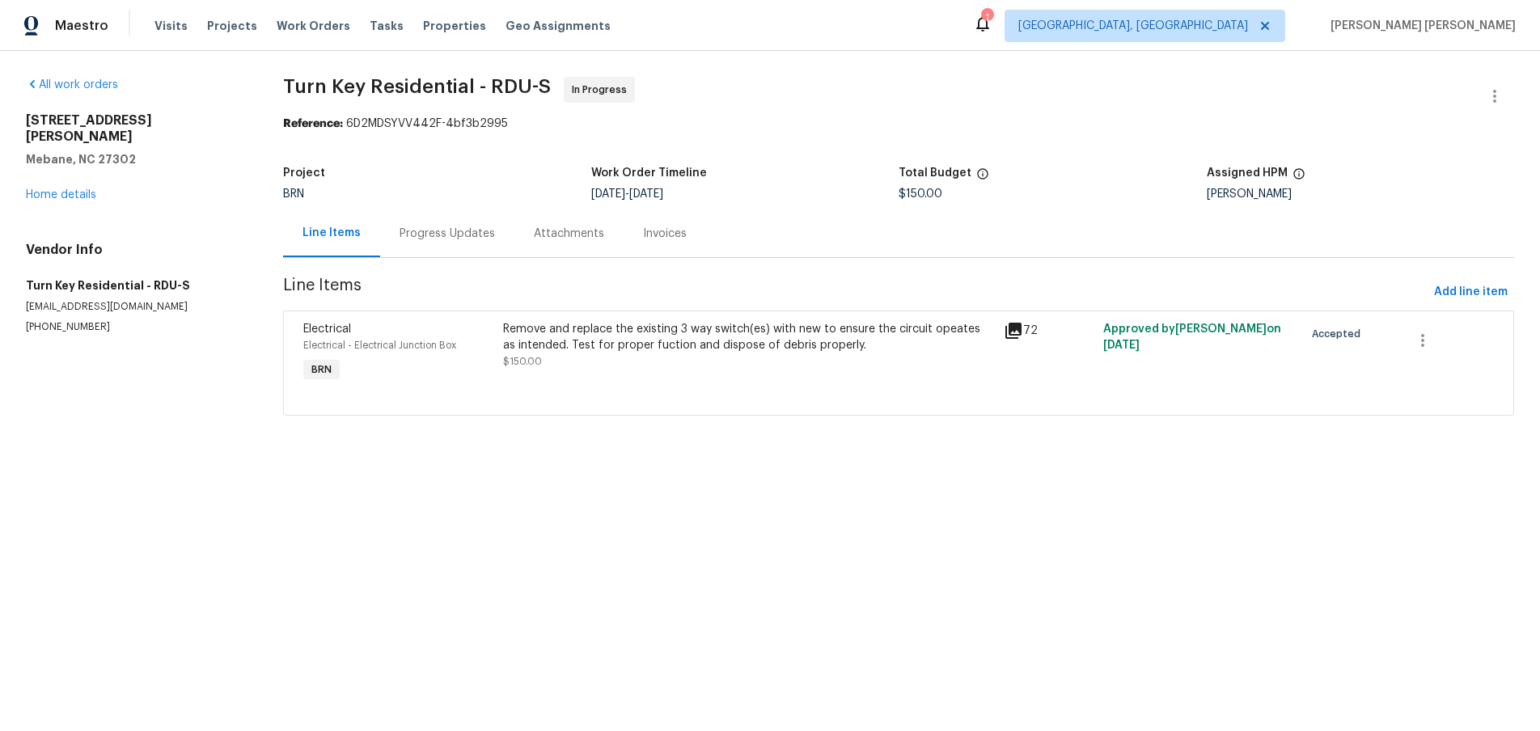
click at [72, 187] on div "All work orders [STREET_ADDRESS][PERSON_NAME][PERSON_NAME] Home details Vendor …" at bounding box center [135, 205] width 218 height 257
click at [65, 189] on link "Home details" at bounding box center [61, 194] width 70 height 11
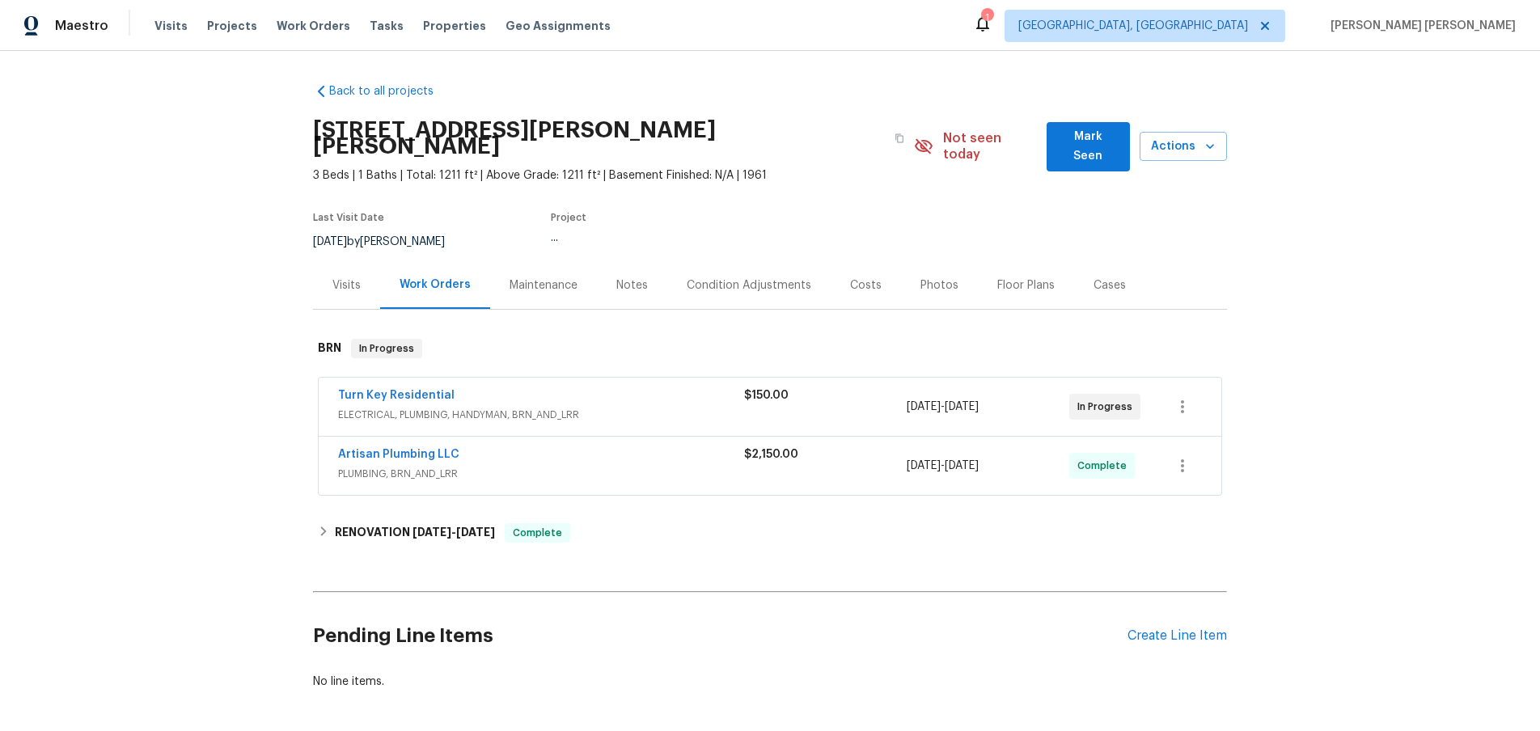
click at [337, 277] on div "Visits" at bounding box center [346, 285] width 28 height 16
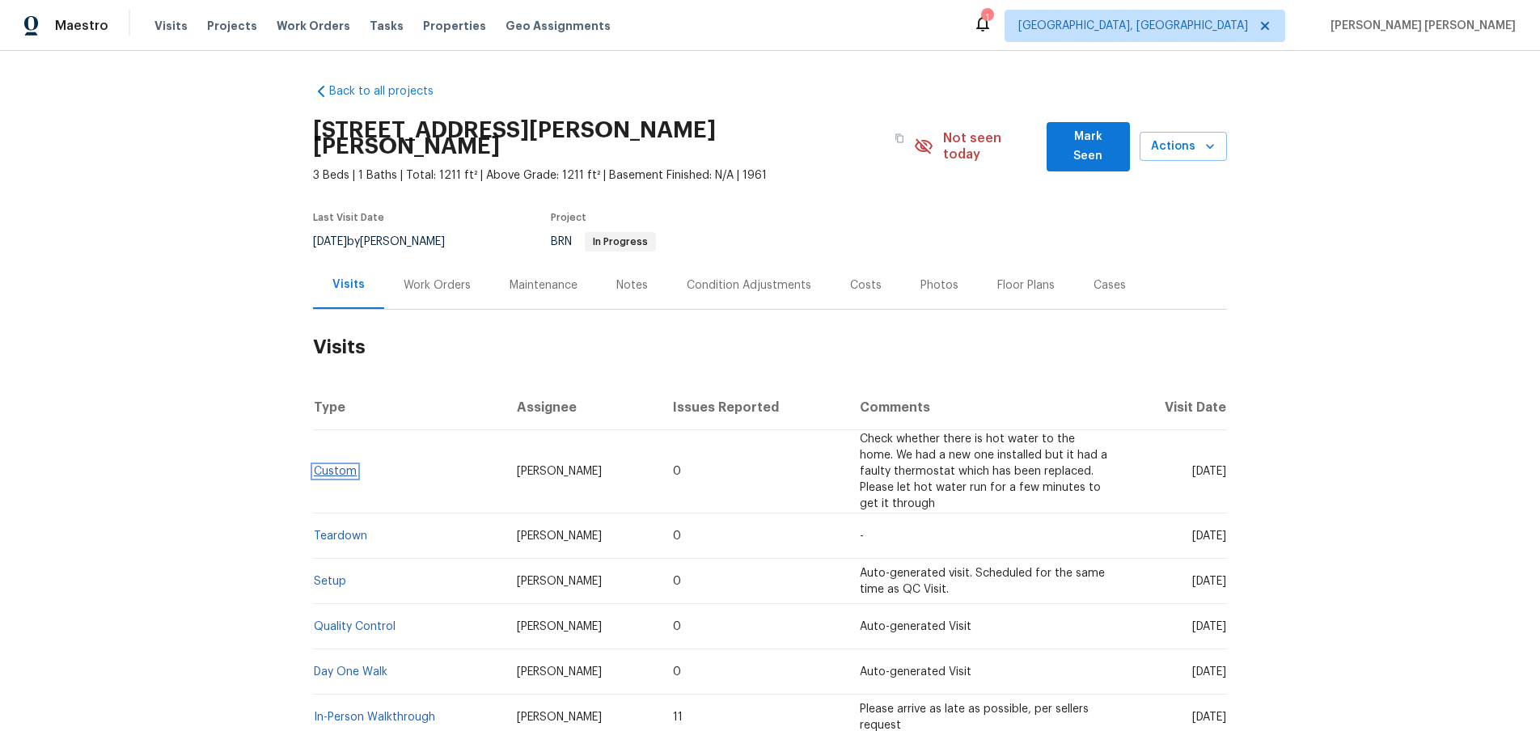
click at [345, 466] on link "Custom" at bounding box center [335, 471] width 43 height 11
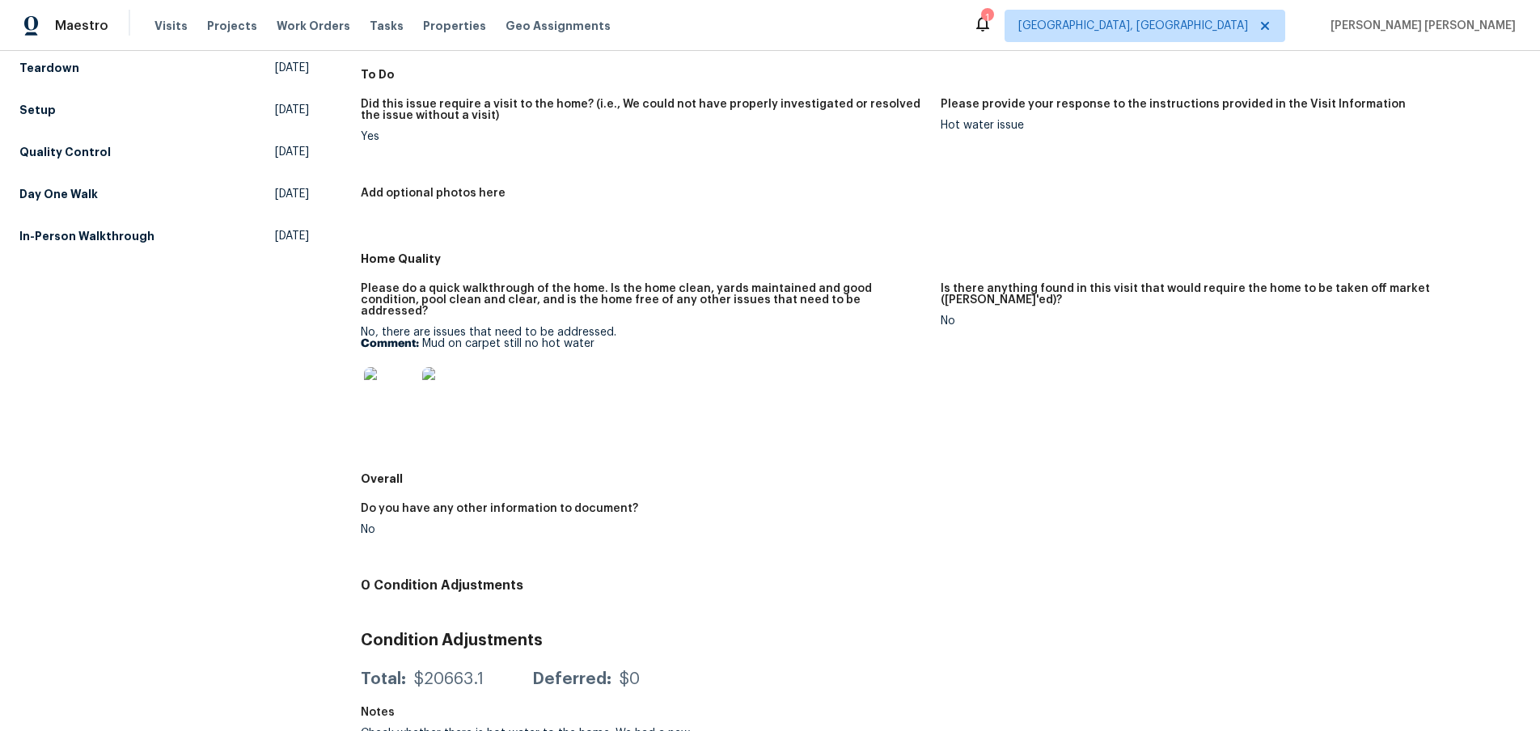
scroll to position [189, 0]
